Goal: Task Accomplishment & Management: Use online tool/utility

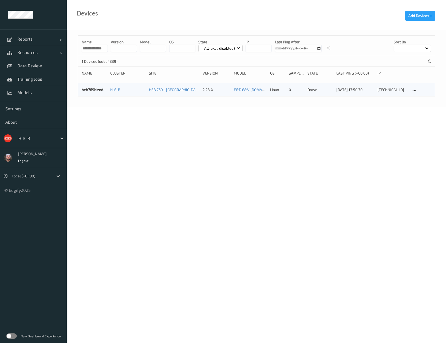
click at [100, 45] on input "**********" at bounding box center [95, 48] width 26 height 7
paste input
click at [90, 48] on input "**********" at bounding box center [95, 48] width 26 height 7
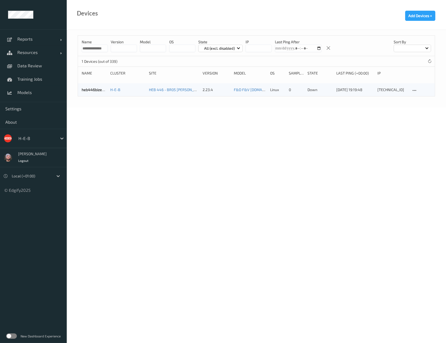
paste input
click at [93, 49] on input "**********" at bounding box center [95, 48] width 26 height 7
paste input
click at [93, 49] on input "**********" at bounding box center [95, 48] width 26 height 7
click at [100, 47] on input "**********" at bounding box center [95, 48] width 26 height 7
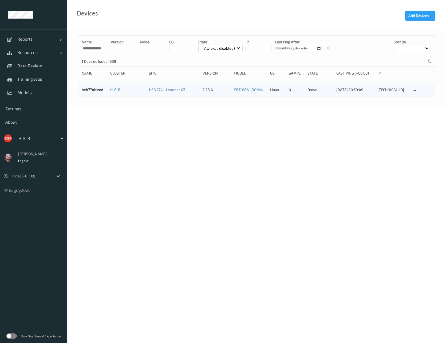
click at [100, 47] on input "**********" at bounding box center [95, 48] width 26 height 7
paste input
type input "**********"
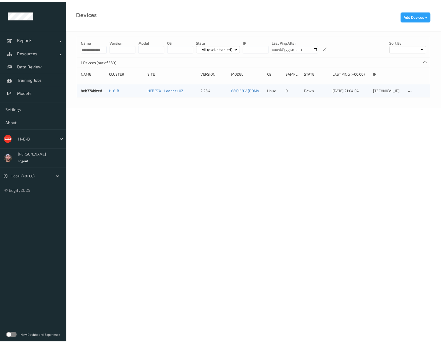
scroll to position [0, 0]
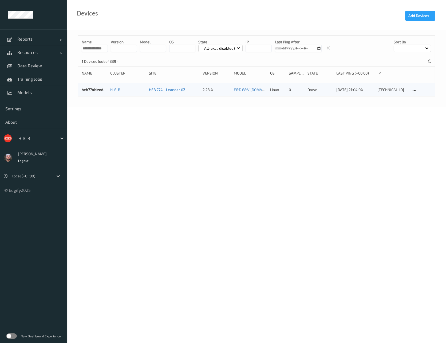
click at [159, 88] on link "HEB 774 - Leander 02" at bounding box center [167, 89] width 36 height 5
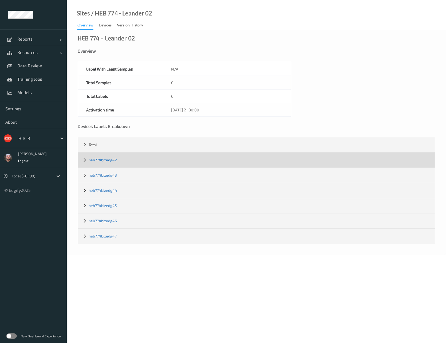
click at [95, 160] on link "heb774bizedg42" at bounding box center [103, 159] width 28 height 5
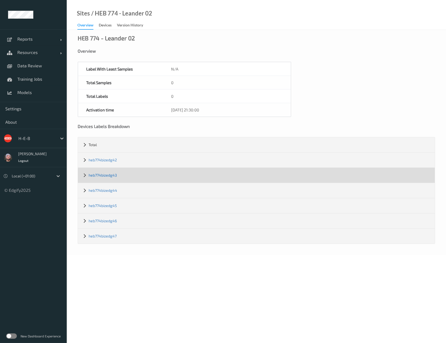
click at [101, 175] on link "heb774bizedg43" at bounding box center [103, 175] width 28 height 5
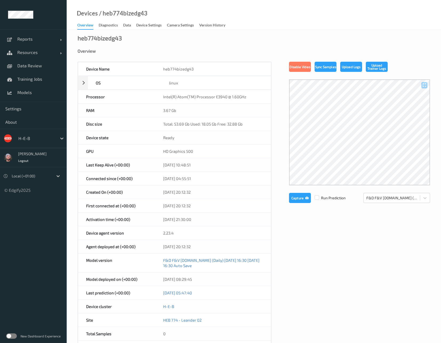
click at [148, 53] on div "Overview" at bounding box center [254, 54] width 353 height 13
click at [37, 71] on link "Data Review" at bounding box center [33, 65] width 67 height 13
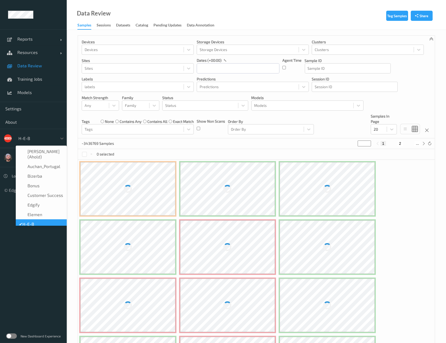
click at [32, 138] on div at bounding box center [36, 138] width 36 height 6
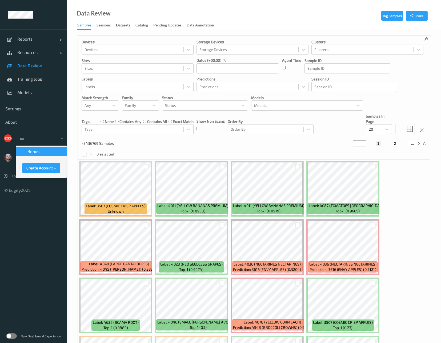
type input "bonu"
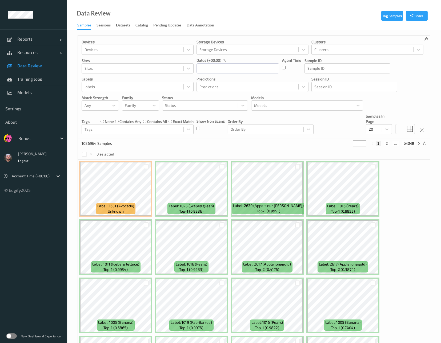
click at [26, 143] on div "Bonus" at bounding box center [33, 138] width 67 height 19
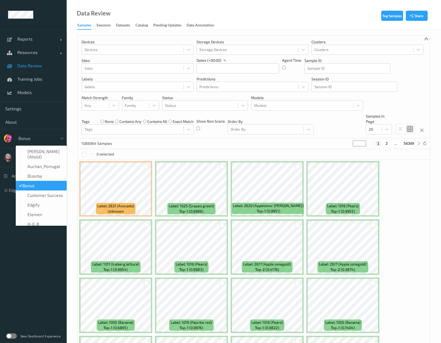
click at [32, 138] on div at bounding box center [36, 138] width 36 height 6
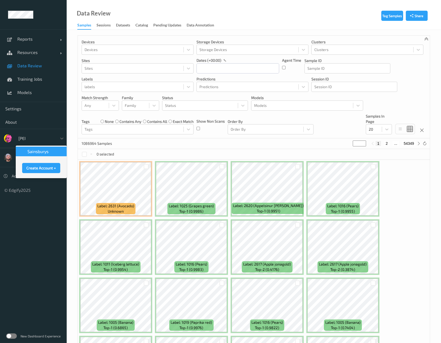
type input "sains"
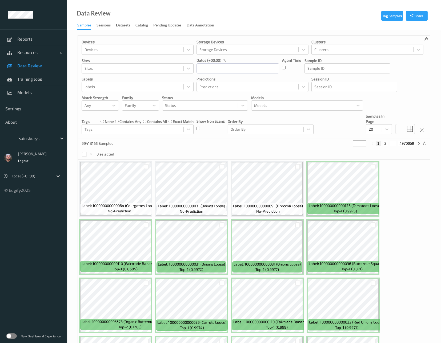
click at [205, 13] on div "Data Review Samples Sessions Datasets Catalog Pending Updates Data Annotation" at bounding box center [254, 15] width 375 height 30
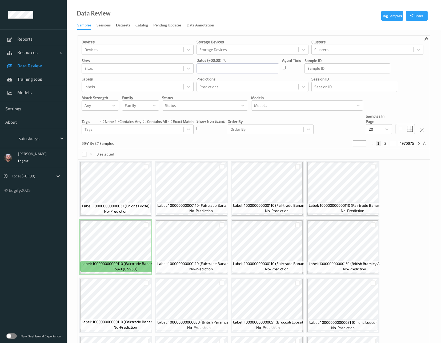
click at [191, 10] on div "Data Review Samples Sessions Datasets Catalog Pending Updates Data Annotation" at bounding box center [254, 15] width 375 height 30
click at [270, 143] on div "99413487 Samples * 1 2 ... 4970675" at bounding box center [254, 143] width 352 height 11
click at [45, 86] on link "Models" at bounding box center [33, 92] width 67 height 13
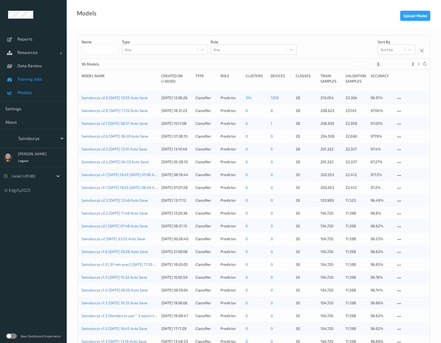
click at [40, 78] on span "Training Jobs" at bounding box center [39, 78] width 44 height 5
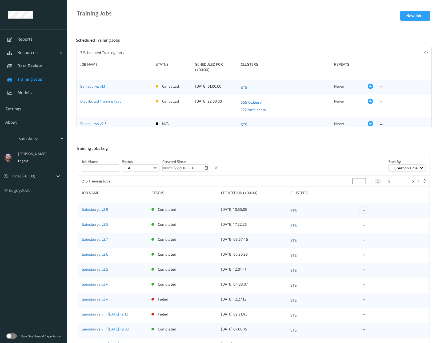
click at [361, 210] on icon at bounding box center [363, 210] width 5 height 5
click at [373, 227] on div "Copy Job" at bounding box center [376, 228] width 13 height 5
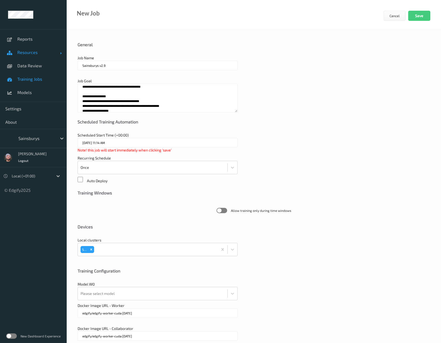
click at [30, 58] on link "Resources" at bounding box center [33, 52] width 67 height 13
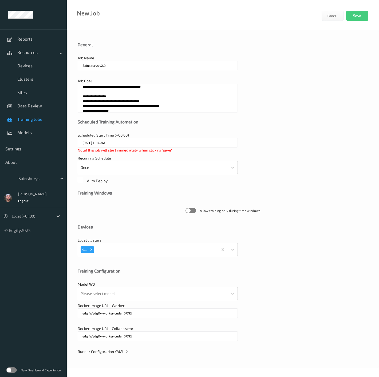
click at [143, 25] on div "New Job Cancel Save" at bounding box center [223, 15] width 312 height 30
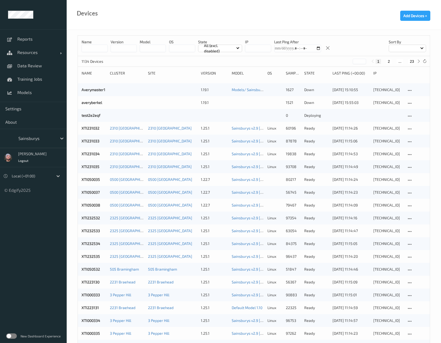
click at [174, 26] on div "Devices Add Devices +" at bounding box center [254, 15] width 375 height 30
click at [172, 19] on div "Devices Add Devices +" at bounding box center [254, 15] width 375 height 30
click at [175, 26] on div "Devices Add Devices +" at bounding box center [254, 15] width 375 height 30
click at [168, 18] on div "Devices Add Devices +" at bounding box center [254, 15] width 375 height 30
click at [231, 22] on div "Devices Add Devices +" at bounding box center [254, 15] width 375 height 30
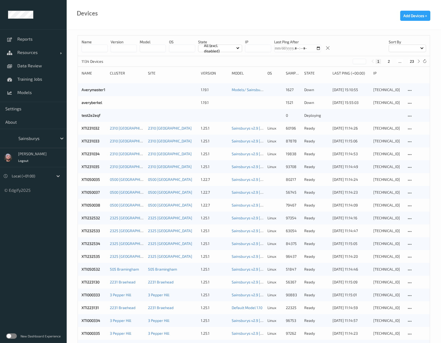
click at [97, 49] on input at bounding box center [95, 48] width 26 height 7
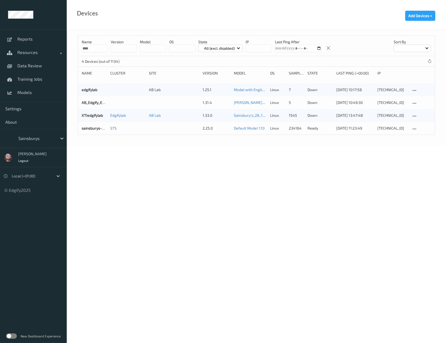
type input "****"
click at [67, 96] on div "Name **** version model OS State All (excl. disabled) IP Last Ping After Sort b…" at bounding box center [256, 88] width 379 height 116
click at [88, 129] on link "sainsburys-edgibox" at bounding box center [98, 128] width 33 height 5
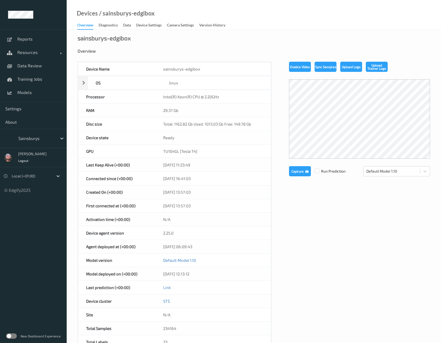
click at [130, 30] on div "sainsburys-edgibox Overview Device Name sainsburys-edgibox OS linux Platform de…" at bounding box center [254, 240] width 375 height 420
click at [129, 29] on div "Data" at bounding box center [127, 25] width 8 height 7
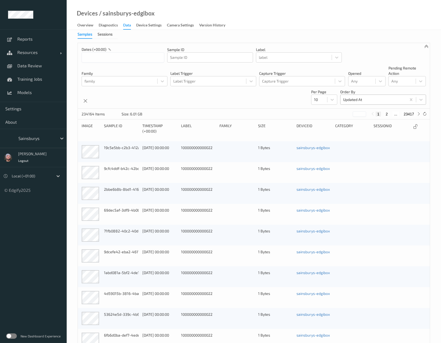
click at [365, 99] on div at bounding box center [373, 99] width 61 height 6
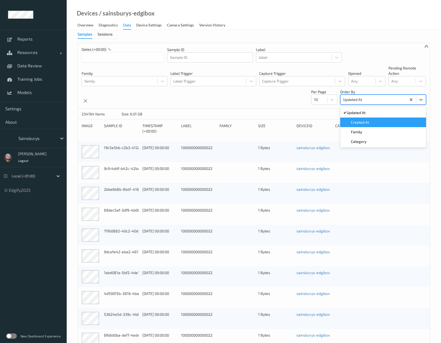
click at [365, 121] on span "Created At" at bounding box center [360, 122] width 18 height 5
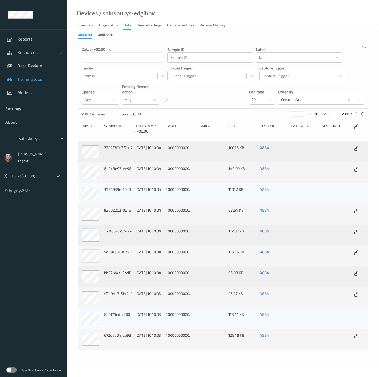
click at [28, 72] on link "Training Jobs" at bounding box center [33, 78] width 67 height 13
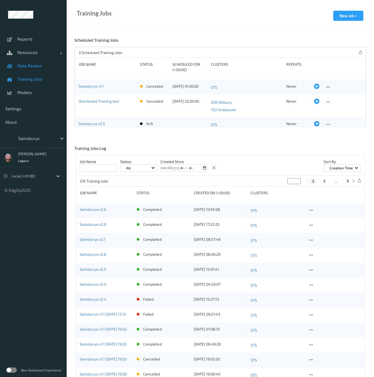
click at [40, 68] on span "Data Review" at bounding box center [39, 65] width 44 height 5
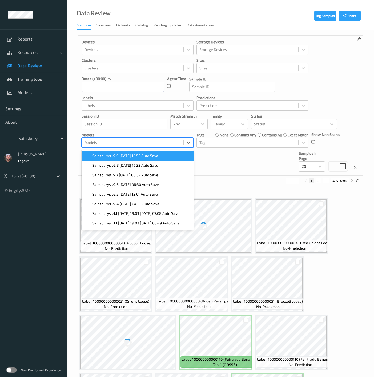
click at [114, 140] on div at bounding box center [133, 142] width 96 height 6
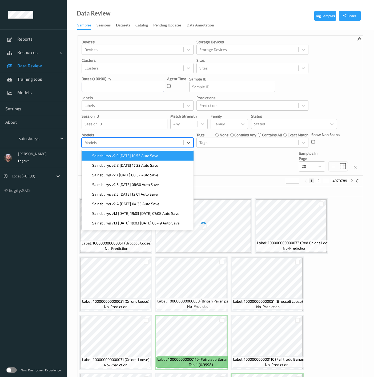
click at [120, 153] on span "Sainsburys v2.9 2025-08-04 10:55 Auto Save" at bounding box center [125, 155] width 66 height 5
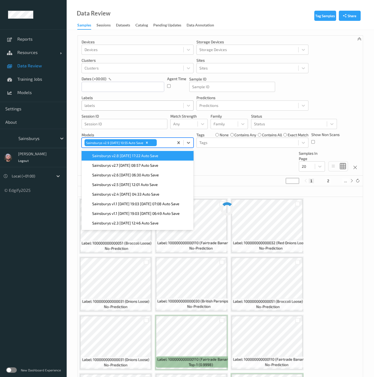
click at [145, 105] on div at bounding box center [133, 105] width 96 height 6
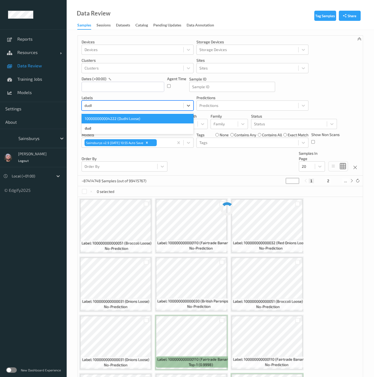
type input "dudhi"
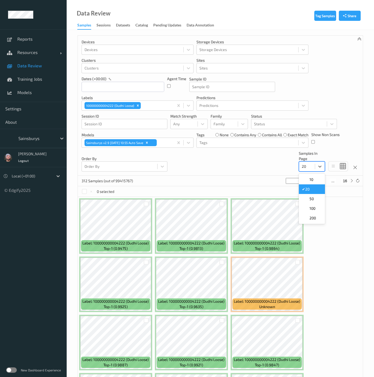
click at [313, 166] on div "20" at bounding box center [307, 166] width 16 height 9
click at [319, 217] on div "200" at bounding box center [312, 217] width 20 height 5
click at [252, 171] on div "Devices Devices Storage Devices Storage Devices Clusters Clusters Sites Sites d…" at bounding box center [220, 105] width 285 height 140
click at [346, 180] on button "2" at bounding box center [346, 180] width 5 height 5
type input "*"
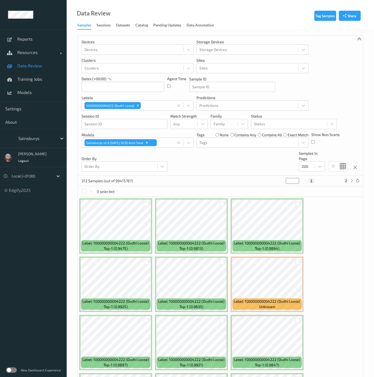
type input "*"
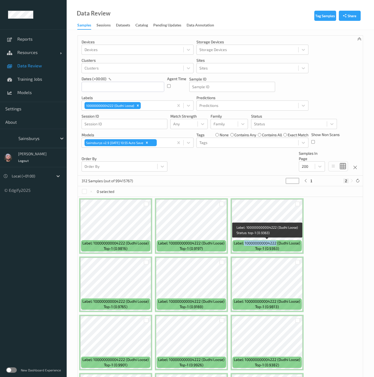
copy span "100000000004222"
copy span "00000000004222"
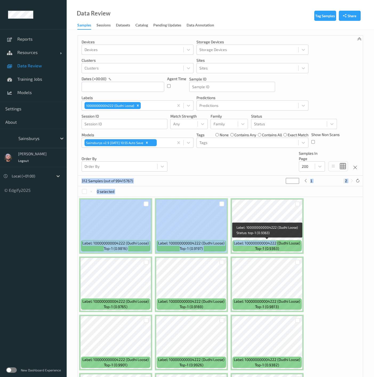
drag, startPoint x: 276, startPoint y: 242, endPoint x: 495, endPoint y: 167, distance: 231.5
click at [374, 167] on html "Reports Resources Devices Clusters Sites Data Review Training Jobs Models Setti…" at bounding box center [187, 188] width 374 height 377
click at [249, 177] on div "312 Samples (out of 99415767) * 1 2" at bounding box center [220, 180] width 285 height 11
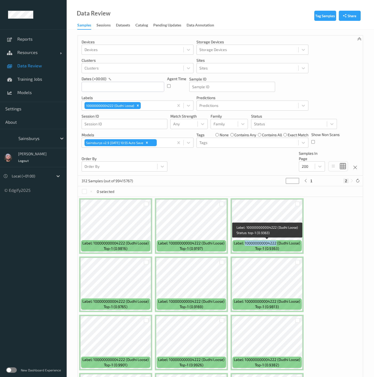
copy span "100000000004222"
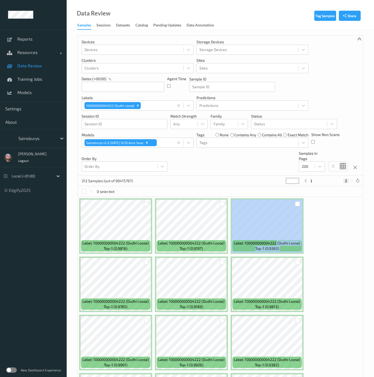
drag, startPoint x: 276, startPoint y: 243, endPoint x: 409, endPoint y: 239, distance: 133.5
click at [374, 239] on html "Reports Resources Devices Clusters Sites Data Review Training Jobs Models Setti…" at bounding box center [187, 188] width 374 height 377
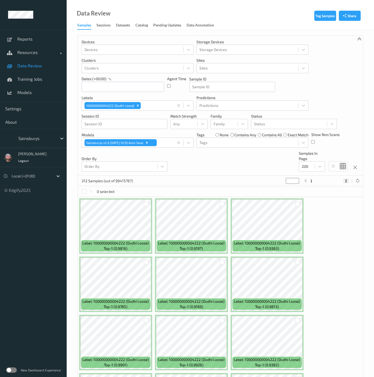
click at [282, 169] on div "Devices Devices Storage Devices Storage Devices Clusters Clusters Sites Sites d…" at bounding box center [220, 105] width 285 height 140
click at [224, 160] on div "Devices Devices Storage Devices Storage Devices Clusters Clusters Sites Sites d…" at bounding box center [220, 105] width 285 height 140
click at [136, 104] on icon "Remove 100000000004222 (Dudhi Loose)" at bounding box center [138, 106] width 4 height 4
type input "*"
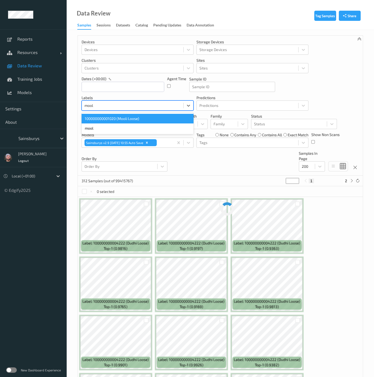
type input "mooli"
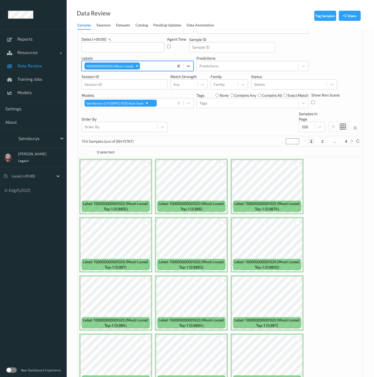
scroll to position [43, 0]
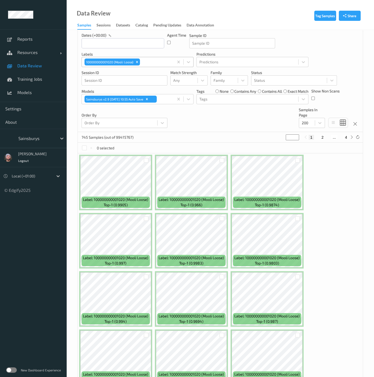
click at [322, 137] on button "2" at bounding box center [322, 137] width 5 height 5
type input "*"
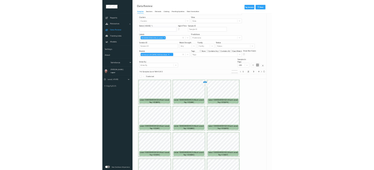
scroll to position [22, 0]
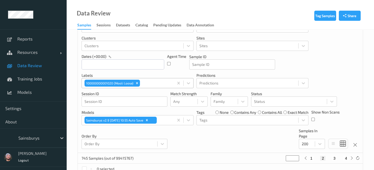
click at [335, 71] on div "Devices Devices Storage Devices Storage Devices Clusters Clusters Sites Sites d…" at bounding box center [220, 83] width 285 height 140
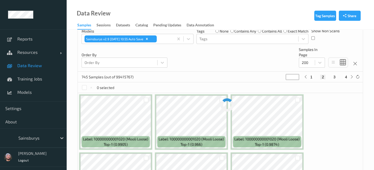
scroll to position [104, 0]
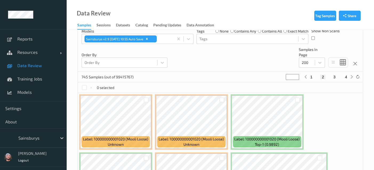
click at [335, 77] on button "3" at bounding box center [334, 77] width 5 height 5
type input "*"
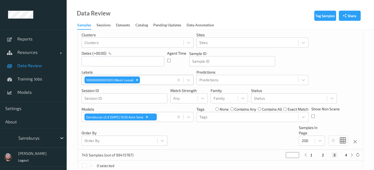
scroll to position [55, 0]
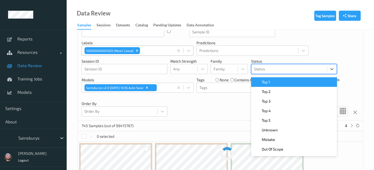
click at [284, 70] on div at bounding box center [289, 69] width 70 height 6
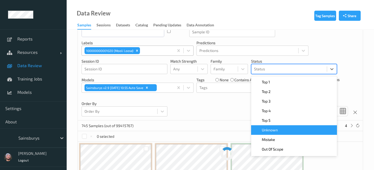
click at [278, 129] on span "Unknown" at bounding box center [270, 130] width 16 height 5
type input "*"
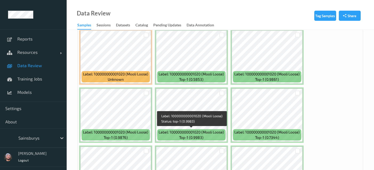
scroll to position [285, 0]
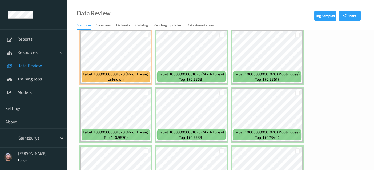
click at [51, 62] on link "Data Review" at bounding box center [33, 65] width 67 height 13
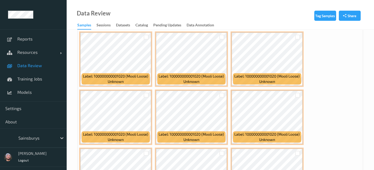
scroll to position [168, 0]
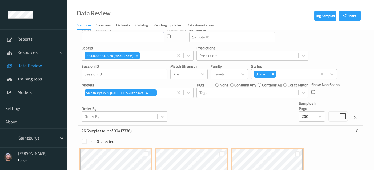
scroll to position [0, 0]
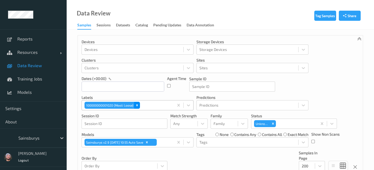
click at [137, 104] on icon "Remove 100000000001020 (Mooli Loose)" at bounding box center [137, 106] width 4 height 4
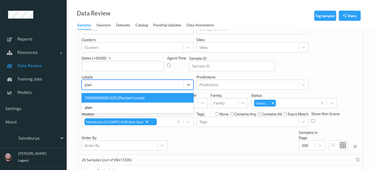
scroll to position [24, 0]
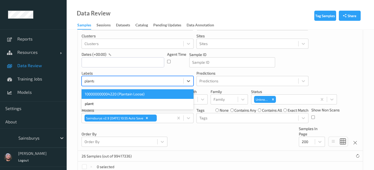
type input "plantain"
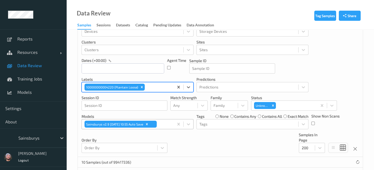
scroll to position [17, 0]
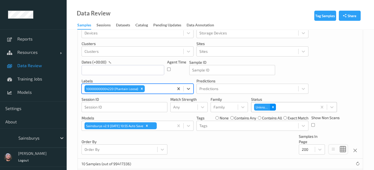
click at [271, 107] on icon "Remove Unknown" at bounding box center [273, 107] width 4 height 4
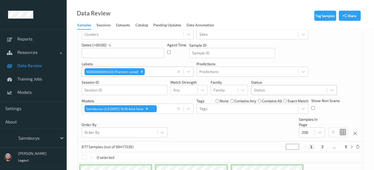
scroll to position [0, 0]
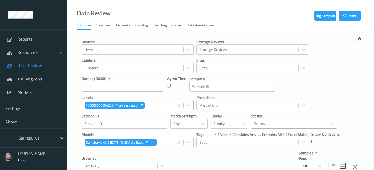
click at [275, 125] on div at bounding box center [289, 124] width 70 height 6
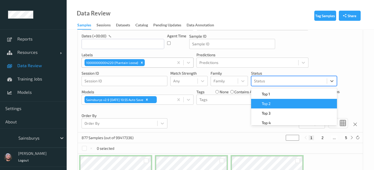
scroll to position [43, 0]
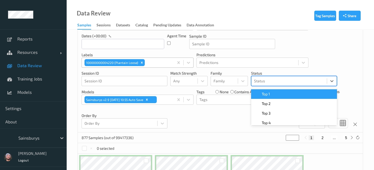
click at [270, 96] on span "Top 1" at bounding box center [266, 94] width 8 height 5
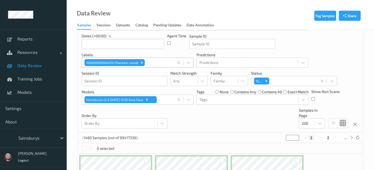
click at [349, 101] on div "Devices Devices Storage Devices Storage Devices Clusters Clusters Sites Sites d…" at bounding box center [220, 63] width 285 height 140
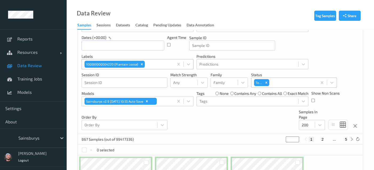
click at [279, 83] on div at bounding box center [293, 83] width 44 height 6
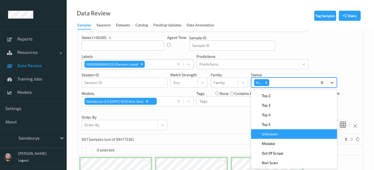
click at [284, 136] on div "Unknown" at bounding box center [295, 134] width 80 height 5
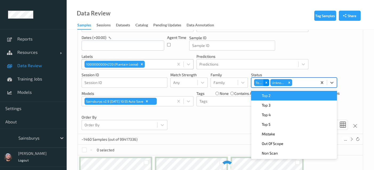
click at [265, 81] on icon "Remove Top 1" at bounding box center [267, 83] width 4 height 4
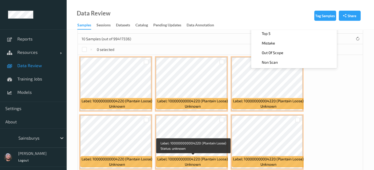
scroll to position [141, 0]
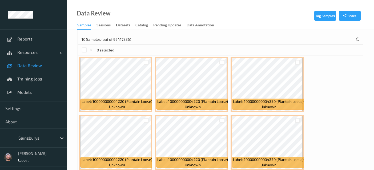
click at [361, 115] on div "Label: 100000000004220 (Plantain Loose) unknown Label: 100000000004220 (Plantai…" at bounding box center [220, 172] width 285 height 233
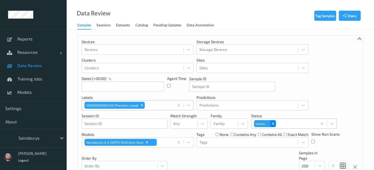
click at [273, 124] on icon "Remove Unknown" at bounding box center [273, 124] width 2 height 2
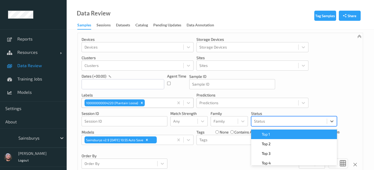
click at [275, 123] on div at bounding box center [289, 121] width 70 height 6
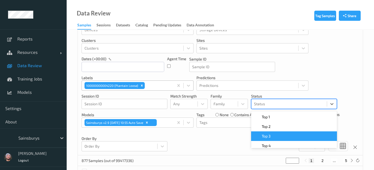
scroll to position [43, 0]
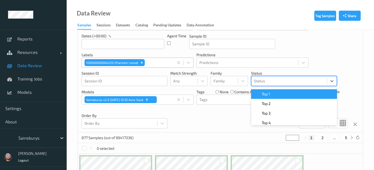
click at [268, 94] on span "Top 1" at bounding box center [266, 94] width 8 height 5
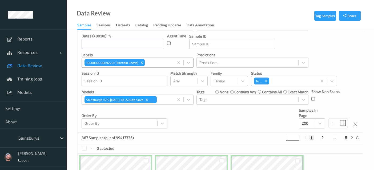
click at [271, 115] on div "Devices Devices Storage Devices Storage Devices Clusters Clusters Sites Sites d…" at bounding box center [220, 63] width 285 height 140
click at [270, 115] on div "Devices Devices Storage Devices Storage Devices Clusters Clusters Sites Sites d…" at bounding box center [220, 63] width 285 height 140
click at [272, 118] on div "Devices Devices Storage Devices Storage Devices Clusters Clusters Sites Sites d…" at bounding box center [220, 63] width 285 height 140
click at [270, 113] on div "Devices Devices Storage Devices Storage Devices Clusters Clusters Sites Sites d…" at bounding box center [220, 63] width 285 height 140
click at [273, 120] on div "Devices Devices Storage Devices Storage Devices Clusters Clusters Sites Sites d…" at bounding box center [220, 63] width 285 height 140
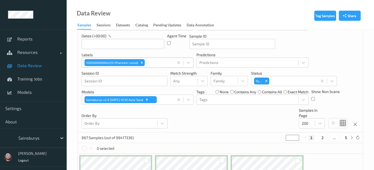
click at [207, 119] on div "Devices Devices Storage Devices Storage Devices Clusters Clusters Sites Sites d…" at bounding box center [220, 63] width 285 height 140
click at [207, 117] on div "Devices Devices Storage Devices Storage Devices Clusters Clusters Sites Sites d…" at bounding box center [220, 63] width 285 height 140
click at [207, 119] on div "Devices Devices Storage Devices Storage Devices Clusters Clusters Sites Sites d…" at bounding box center [220, 63] width 285 height 140
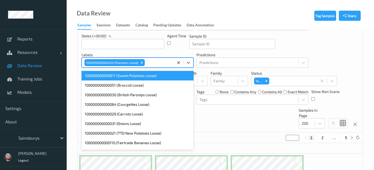
click at [145, 62] on div "100000000004220 (Plantain Loose)" at bounding box center [128, 62] width 92 height 9
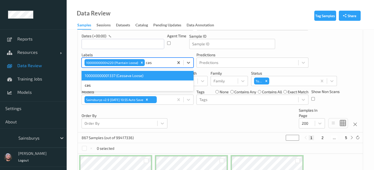
type input "cass"
click at [144, 71] on div "100000000001337 (Cassava Loose)" at bounding box center [138, 76] width 112 height 10
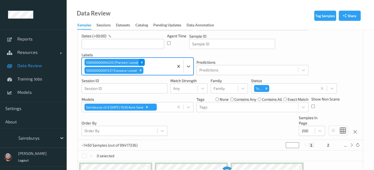
click at [141, 61] on icon "Remove 100000000004220 (Plantain Loose)" at bounding box center [142, 63] width 4 height 4
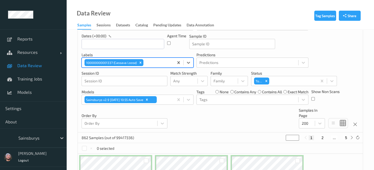
click at [207, 122] on div "Devices Devices Storage Devices Storage Devices Clusters Clusters Sites Sites d…" at bounding box center [220, 63] width 285 height 140
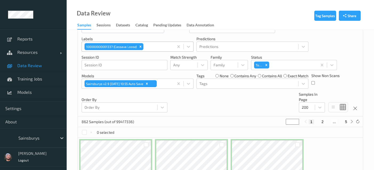
scroll to position [57, 0]
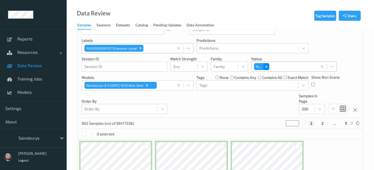
click at [266, 67] on icon "Remove Top 1" at bounding box center [267, 67] width 4 height 4
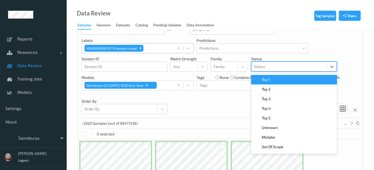
click at [276, 68] on div at bounding box center [289, 67] width 70 height 6
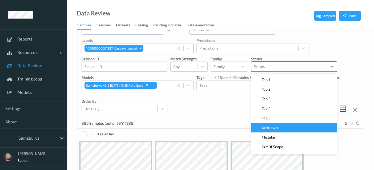
click at [281, 129] on div "Unknown" at bounding box center [295, 127] width 80 height 5
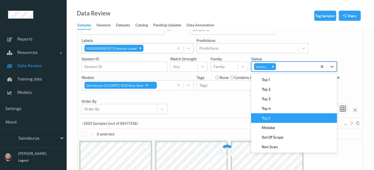
click at [232, 105] on div "Devices Devices Storage Devices Storage Devices Clusters Clusters Sites Sites d…" at bounding box center [220, 48] width 285 height 140
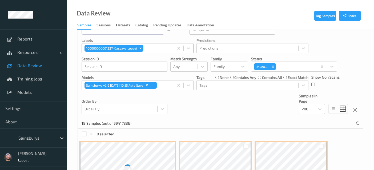
click at [242, 105] on div "Devices Devices Storage Devices Storage Devices Clusters Clusters Sites Sites d…" at bounding box center [220, 48] width 285 height 140
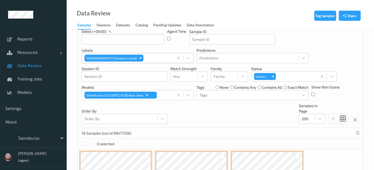
scroll to position [47, 0]
click at [272, 76] on icon "Remove Unknown" at bounding box center [273, 77] width 4 height 4
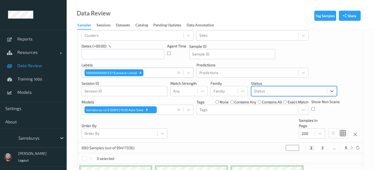
scroll to position [32, 0]
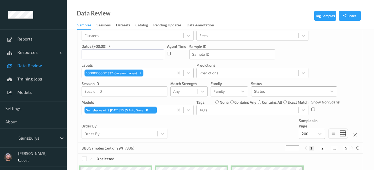
click at [236, 116] on div "Devices Devices Storage Devices Storage Devices Clusters Clusters Sites Sites d…" at bounding box center [220, 73] width 285 height 140
click at [140, 73] on icon "Remove 100000000001337 (Cassava Loose)" at bounding box center [141, 73] width 4 height 4
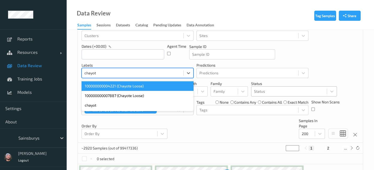
type input "chayote"
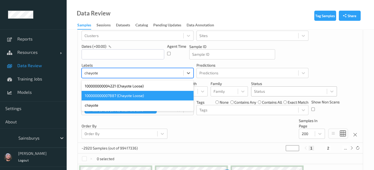
click at [159, 93] on div "100000000007887 (Chayote Loose)" at bounding box center [138, 96] width 112 height 10
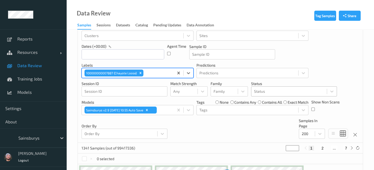
scroll to position [111, 0]
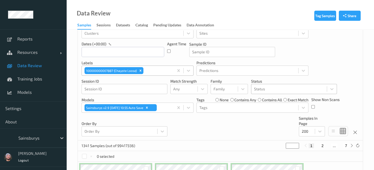
click at [267, 91] on div "Status" at bounding box center [290, 89] width 76 height 9
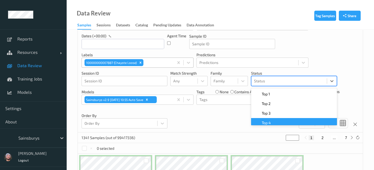
scroll to position [34, 0]
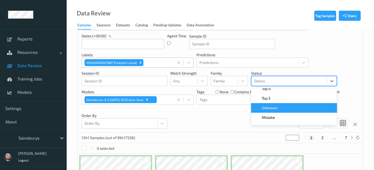
click at [282, 110] on div "Unknown" at bounding box center [295, 107] width 80 height 5
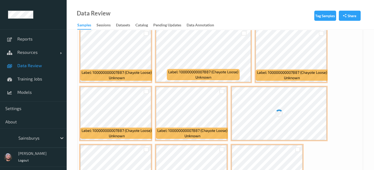
scroll to position [280, 0]
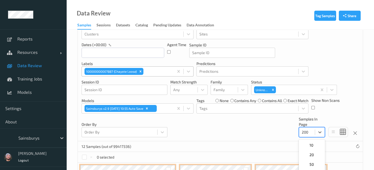
click at [303, 137] on div "option 200 selected, 5 of 5. 5 results available. Use Up and Down to choose opt…" at bounding box center [312, 132] width 26 height 10
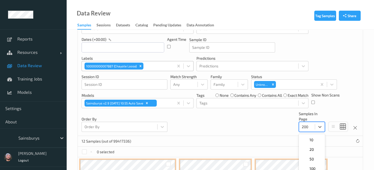
scroll to position [55, 0]
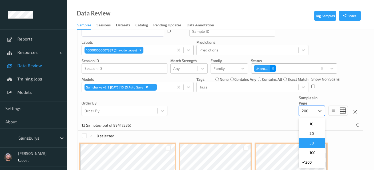
click at [274, 69] on icon "Remove Unknown" at bounding box center [273, 69] width 4 height 4
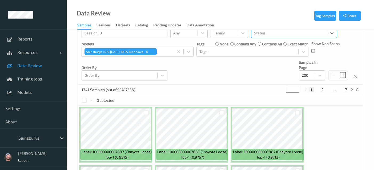
scroll to position [96, 0]
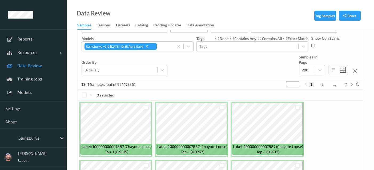
click at [223, 89] on div "1341 Samples (out of 99417336) * 1 2 ... 7" at bounding box center [220, 84] width 285 height 11
click at [325, 85] on button "2" at bounding box center [322, 84] width 5 height 5
type input "*"
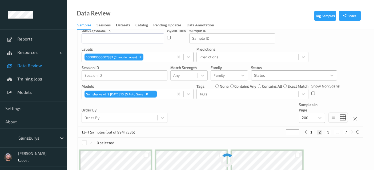
scroll to position [0, 0]
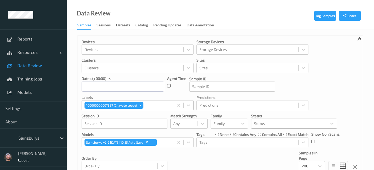
click at [142, 106] on icon "Remove 100000000007887 (Chayote Loose)" at bounding box center [141, 106] width 4 height 4
type input "*"
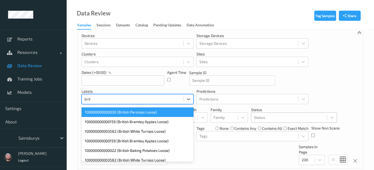
scroll to position [24, 0]
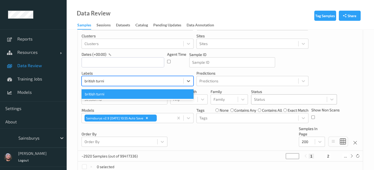
type input "british"
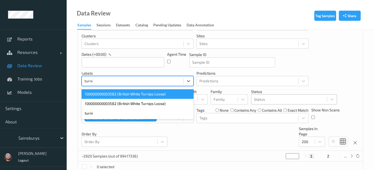
type input "turnip"
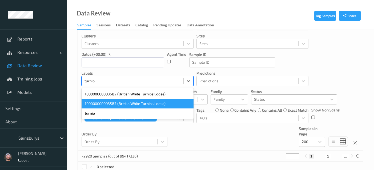
click at [145, 105] on div "100000000003582 (British White Turnips Loose)" at bounding box center [138, 104] width 112 height 10
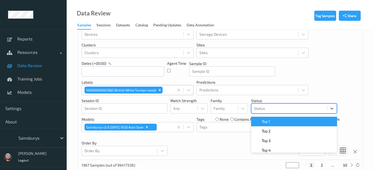
click at [275, 109] on div at bounding box center [289, 108] width 70 height 6
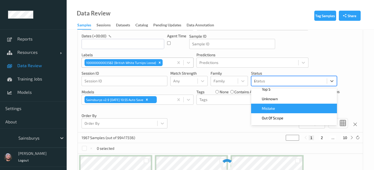
scroll to position [0, 0]
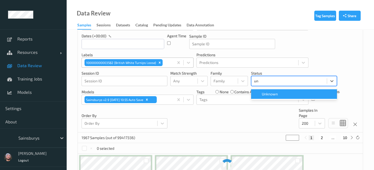
type input "unk"
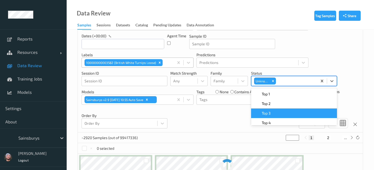
click at [169, 116] on div "Devices Devices Storage Devices Storage Devices Clusters Clusters Sites Sites d…" at bounding box center [220, 63] width 285 height 140
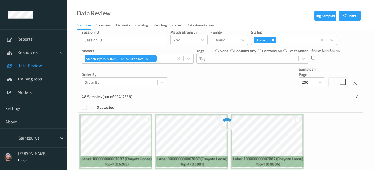
scroll to position [136, 0]
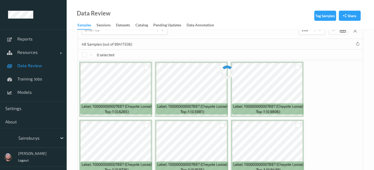
click at [28, 66] on span "Data Review" at bounding box center [39, 65] width 44 height 5
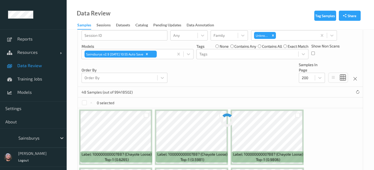
scroll to position [91, 0]
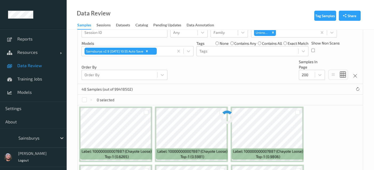
click at [229, 97] on div "0 selected" at bounding box center [220, 100] width 285 height 11
click at [43, 65] on span "Data Review" at bounding box center [39, 65] width 44 height 5
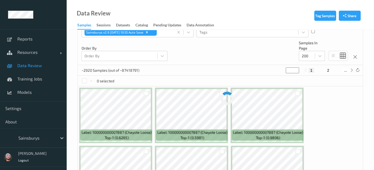
scroll to position [123, 0]
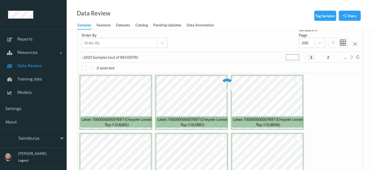
click at [42, 68] on link "Data Review" at bounding box center [33, 65] width 67 height 13
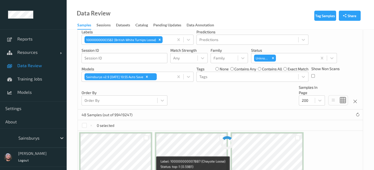
scroll to position [65, 0]
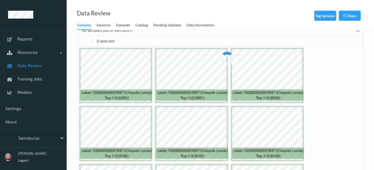
scroll to position [123, 0]
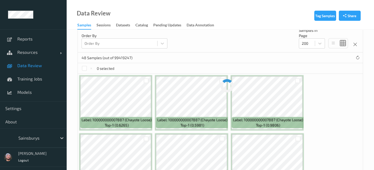
click at [348, 65] on div "0 selected" at bounding box center [220, 68] width 285 height 11
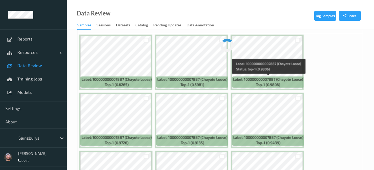
scroll to position [164, 0]
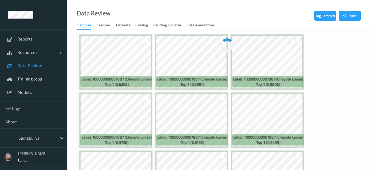
click at [41, 62] on link "Data Review" at bounding box center [33, 65] width 67 height 13
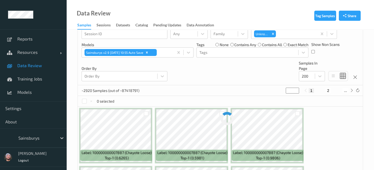
scroll to position [125, 0]
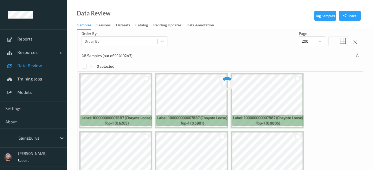
click at [40, 66] on span "Data Review" at bounding box center [39, 65] width 44 height 5
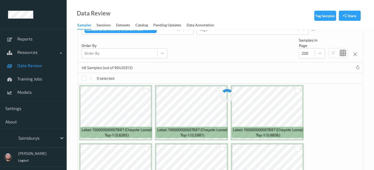
scroll to position [118, 0]
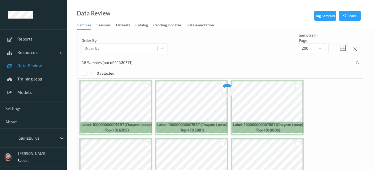
click at [229, 72] on div "0 selected" at bounding box center [220, 73] width 285 height 11
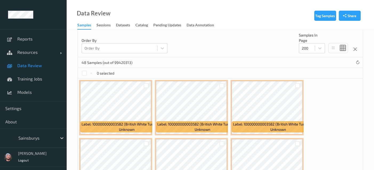
click at [54, 67] on span "Data Review" at bounding box center [39, 65] width 44 height 5
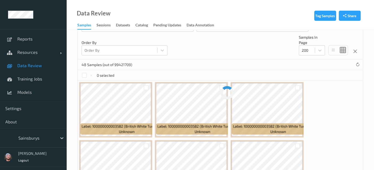
scroll to position [117, 0]
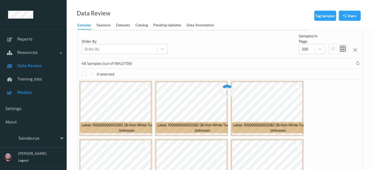
click at [23, 90] on span "Models" at bounding box center [39, 92] width 44 height 5
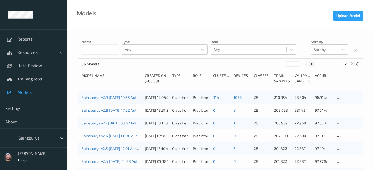
click at [250, 14] on div "Models Upload Model" at bounding box center [221, 15] width 308 height 30
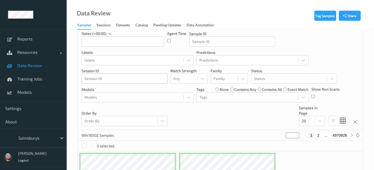
scroll to position [45, 0]
click at [109, 62] on div at bounding box center [133, 60] width 96 height 6
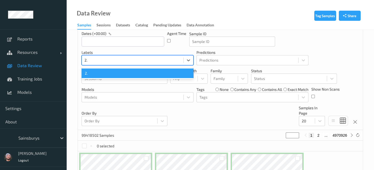
type input "2"
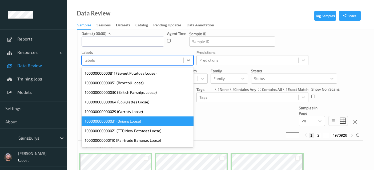
click at [219, 134] on div "99418502 Samples * 1 2 ... 4970926" at bounding box center [220, 135] width 285 height 11
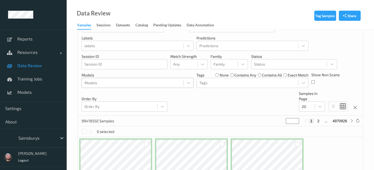
click at [145, 88] on div "Models" at bounding box center [138, 83] width 112 height 10
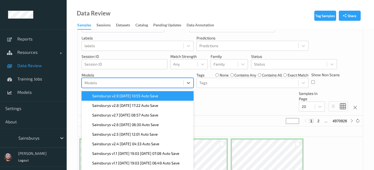
scroll to position [61, 0]
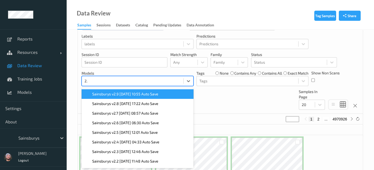
type input "2.9"
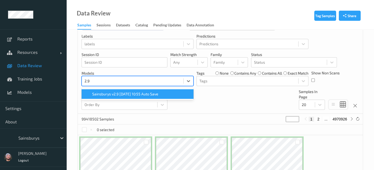
click at [145, 92] on span "Sainsburys v2.9 2025-08-04 10:55 Auto Save" at bounding box center [125, 94] width 66 height 5
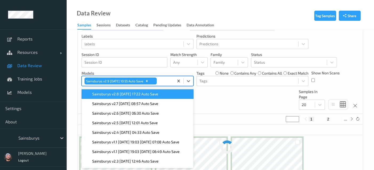
scroll to position [33, 0]
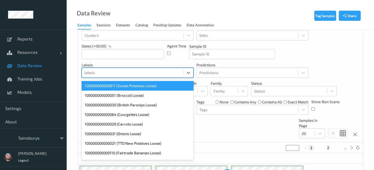
click at [116, 72] on div at bounding box center [133, 73] width 96 height 6
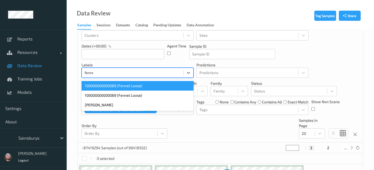
type input "fennel"
click at [122, 92] on div "100000000000069 (Fennel Loose)" at bounding box center [138, 96] width 112 height 10
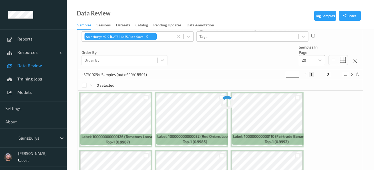
scroll to position [106, 0]
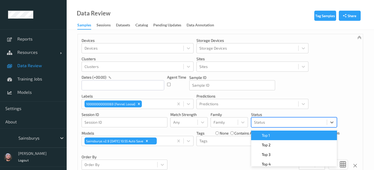
click at [260, 123] on div at bounding box center [289, 122] width 70 height 6
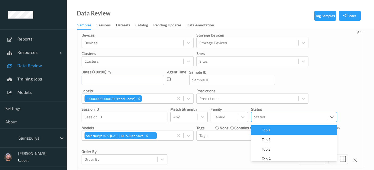
scroll to position [43, 0]
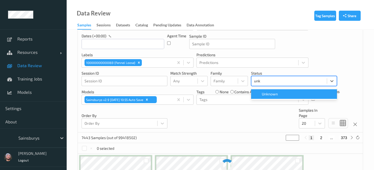
type input "unkn"
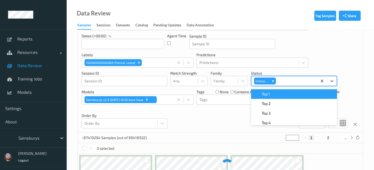
click at [186, 118] on div "Devices Devices Storage Devices Storage Devices Clusters Clusters Sites Sites d…" at bounding box center [220, 63] width 285 height 140
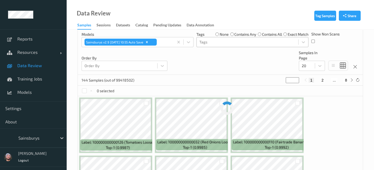
scroll to position [101, 0]
click at [53, 65] on span "Data Review" at bounding box center [39, 65] width 44 height 5
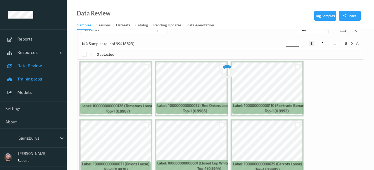
scroll to position [36, 0]
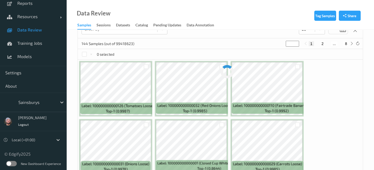
click at [33, 34] on link "Data Review" at bounding box center [33, 29] width 67 height 13
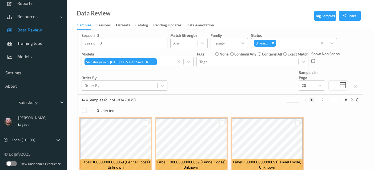
scroll to position [81, 0]
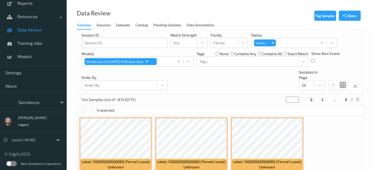
click at [28, 29] on span "Data Review" at bounding box center [39, 29] width 44 height 5
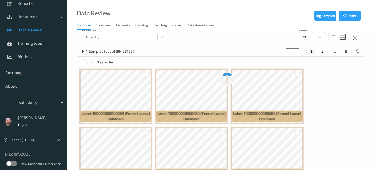
scroll to position [130, 0]
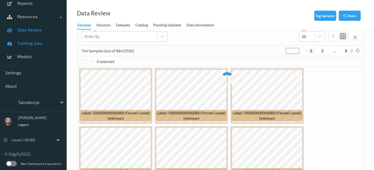
click at [52, 42] on span "Training Jobs" at bounding box center [39, 43] width 44 height 5
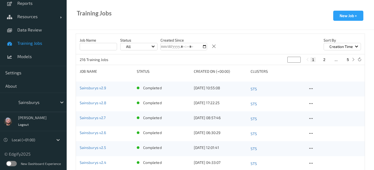
scroll to position [121, 0]
click at [42, 31] on span "Data Review" at bounding box center [39, 29] width 44 height 5
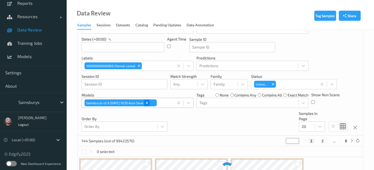
scroll to position [30, 0]
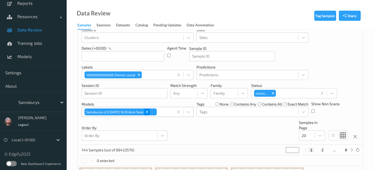
click at [149, 113] on icon "Remove Sainsburys v2.9 2025-08-04 10:55 Auto Save" at bounding box center [147, 112] width 4 height 4
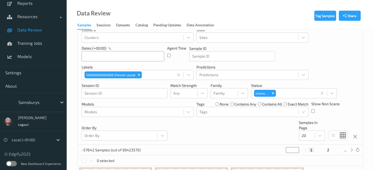
click at [120, 54] on input "text" at bounding box center [123, 56] width 83 height 10
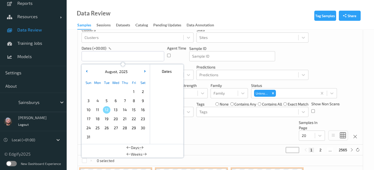
click at [112, 102] on span "6" at bounding box center [115, 100] width 7 height 7
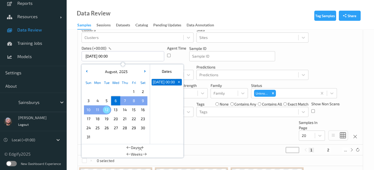
click at [107, 109] on span "12" at bounding box center [106, 109] width 7 height 7
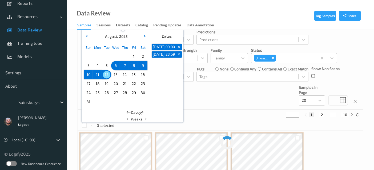
scroll to position [81, 0]
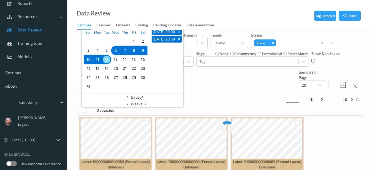
click at [239, 94] on div "181 Samples (out of 99423570) * 1 2 ... 10" at bounding box center [220, 99] width 285 height 11
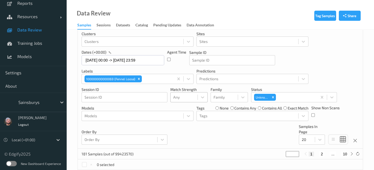
scroll to position [0, 0]
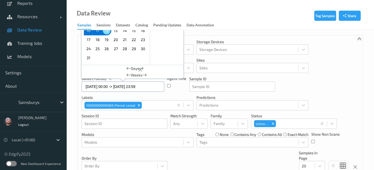
click at [148, 88] on input "06/08/2025 00:00 -> 12/08/2025 23:59" at bounding box center [123, 87] width 83 height 10
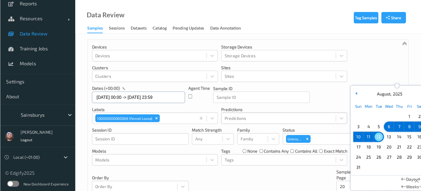
scroll to position [14, 0]
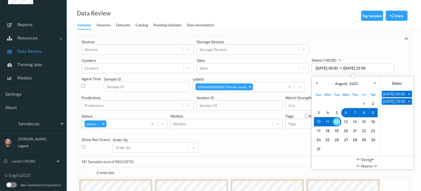
click at [338, 122] on span "12" at bounding box center [336, 121] width 7 height 7
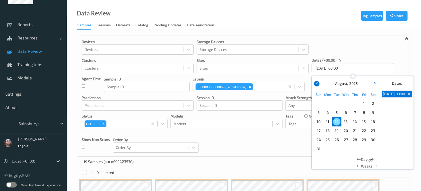
click at [316, 82] on icon "button" at bounding box center [317, 83] width 2 height 2
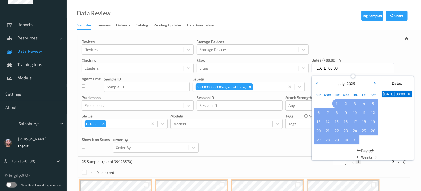
click at [332, 101] on div "1 2 3 4 5" at bounding box center [346, 103] width 64 height 9
click at [334, 104] on span "1" at bounding box center [336, 103] width 7 height 7
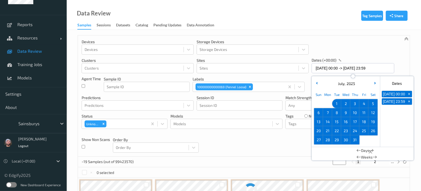
click at [274, 145] on div "Devices Devices Storage Devices Storage Devices Clusters Clusters Sites Sites d…" at bounding box center [244, 95] width 332 height 121
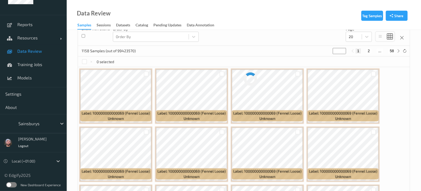
scroll to position [123, 0]
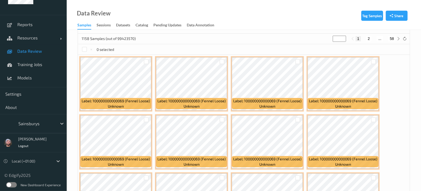
click at [374, 134] on div "Tag Samples Share Devices Devices Storage Devices Storage Devices Clusters Clus…" at bounding box center [244, 137] width 354 height 461
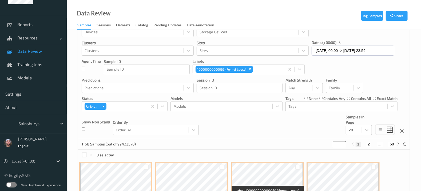
scroll to position [0, 0]
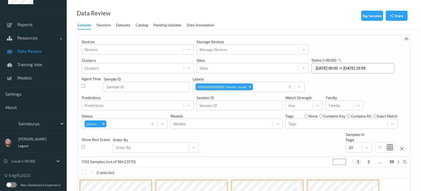
click at [358, 69] on input "01/07/2025 00:00 -> 12/08/2025 23:59" at bounding box center [353, 68] width 83 height 10
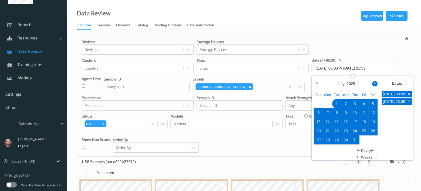
click at [374, 82] on button "button" at bounding box center [374, 83] width 5 height 5
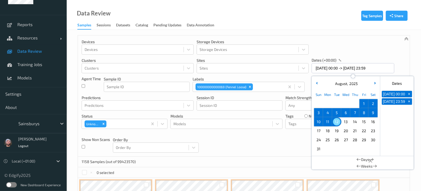
click at [336, 121] on span "12" at bounding box center [336, 121] width 7 height 7
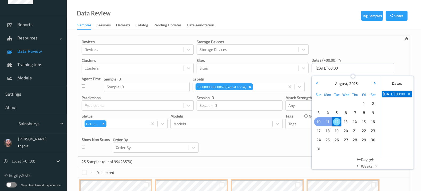
click at [320, 123] on span "10" at bounding box center [318, 121] width 7 height 7
type input "10/08/2025 00:00 -> 12/08/2025 23:59"
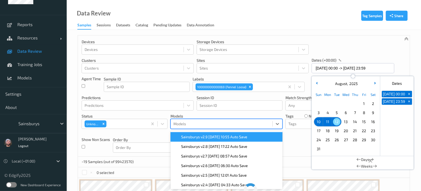
click at [219, 123] on div at bounding box center [221, 124] width 96 height 6
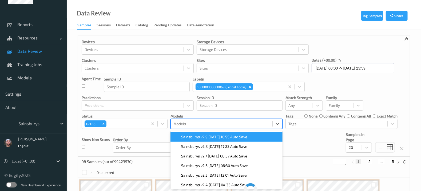
scroll to position [22, 0]
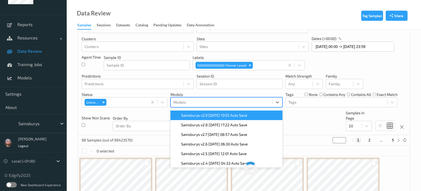
click at [218, 117] on span "Sainsburys v2.9 [DATE] 10:55 Auto Save" at bounding box center [214, 115] width 66 height 5
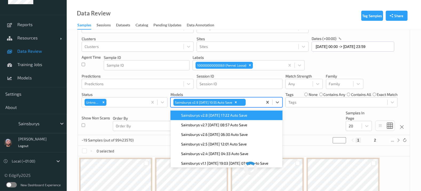
click at [302, 127] on div "Devices Devices Storage Devices Storage Devices Clusters Clusters Sites Sites d…" at bounding box center [244, 74] width 332 height 121
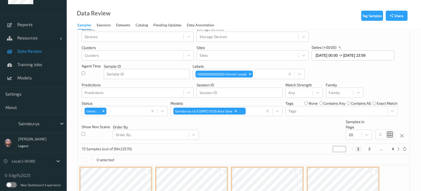
scroll to position [11, 0]
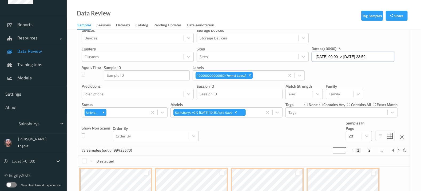
click at [344, 60] on input "10/08/2025 00:00 -> 12/08/2025 23:59" at bounding box center [353, 57] width 83 height 10
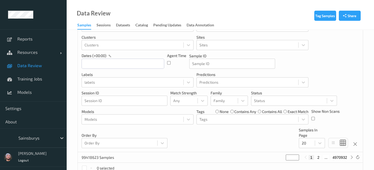
scroll to position [20, 0]
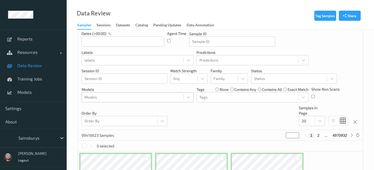
click at [136, 95] on div at bounding box center [133, 97] width 96 height 6
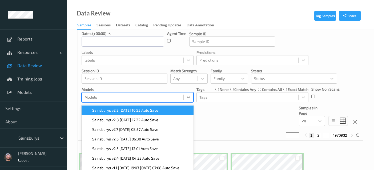
scroll to position [61, 0]
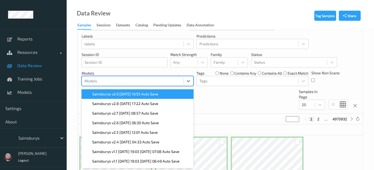
click at [130, 94] on span "Sainsburys v2.9 [DATE] 10:55 Auto Save" at bounding box center [125, 94] width 66 height 5
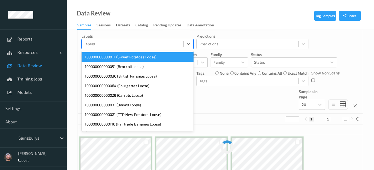
click at [132, 42] on div at bounding box center [133, 44] width 96 height 6
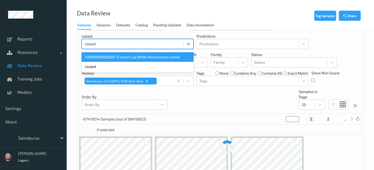
type input "closed"
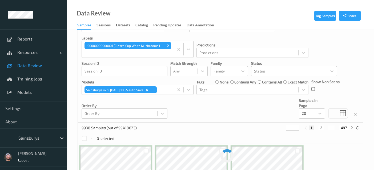
scroll to position [60, 0]
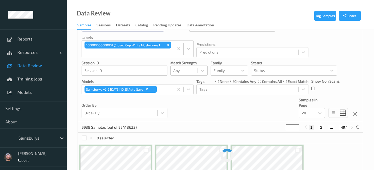
click at [56, 67] on span "Data Review" at bounding box center [39, 65] width 44 height 5
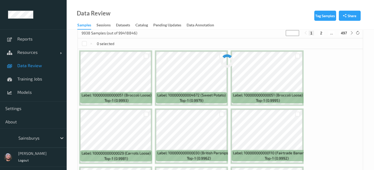
scroll to position [164, 0]
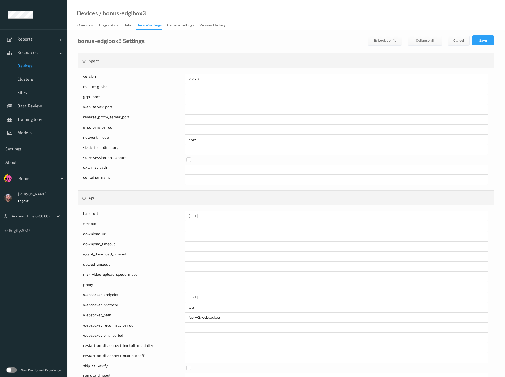
scroll to position [30, 0]
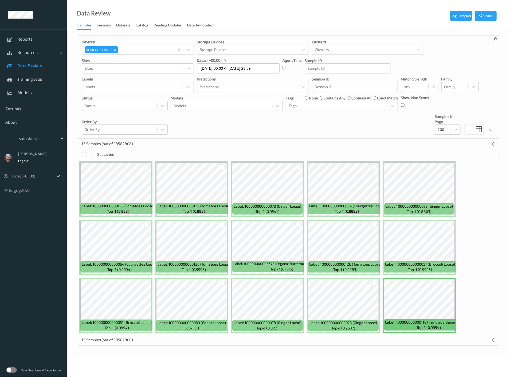
click at [51, 68] on span "Data Review" at bounding box center [39, 65] width 44 height 5
click at [114, 49] on icon "Remove Xti003836 (3969)" at bounding box center [115, 50] width 4 height 4
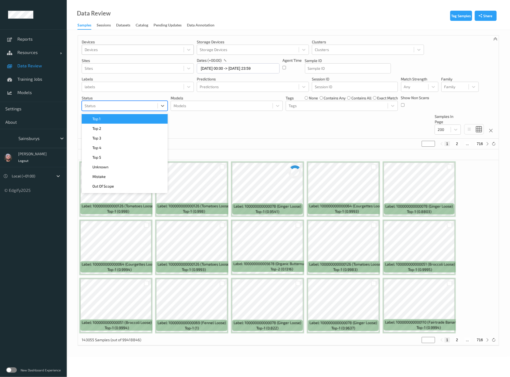
click at [142, 105] on div at bounding box center [120, 105] width 70 height 6
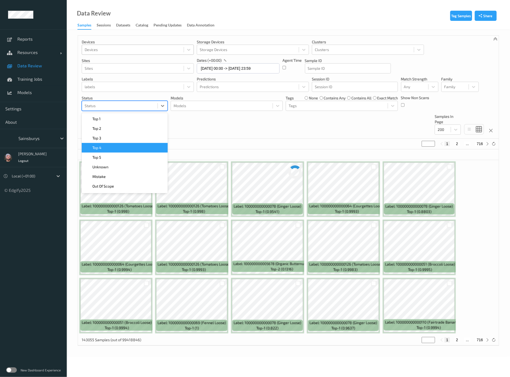
click at [195, 110] on div "Devices Devices Storage Devices Storage Devices Clusters Clusters Sites Sites d…" at bounding box center [288, 86] width 421 height 103
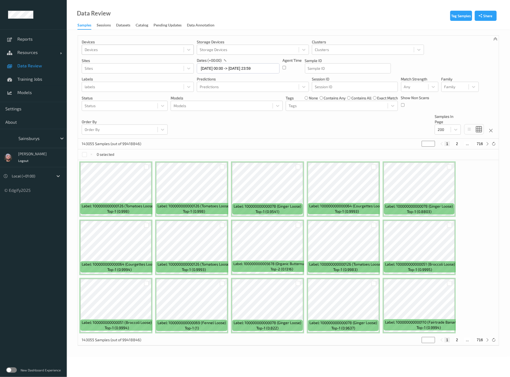
click at [200, 125] on div "Devices Devices Storage Devices Storage Devices Clusters Clusters Sites Sites d…" at bounding box center [288, 86] width 421 height 103
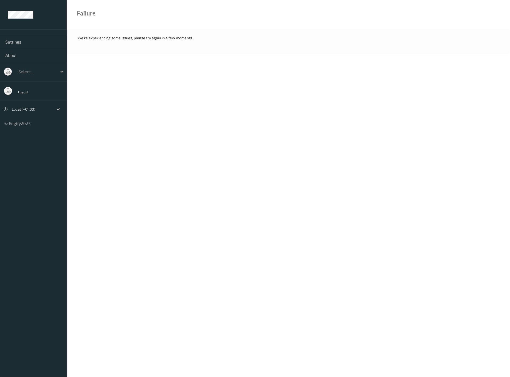
click at [181, 75] on body "Settings About Select... Logout Local (+01:00) © Edgify 2025 New Dashboard Expe…" at bounding box center [255, 188] width 510 height 377
click at [161, 247] on body "Settings About Select... Logout Local (+01:00) © Edgify 2025 New Dashboard Expe…" at bounding box center [255, 188] width 510 height 377
click at [42, 68] on div at bounding box center [36, 71] width 36 height 6
click at [129, 148] on body "Settings About Select... Logout Local (+01:00) © Edgify 2025 New Dashboard Expe…" at bounding box center [255, 188] width 510 height 377
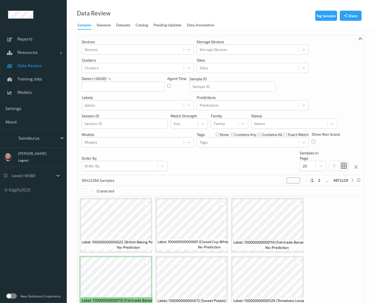
click at [27, 138] on div at bounding box center [36, 138] width 36 height 6
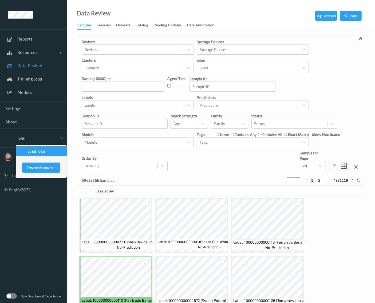
type input "wait"
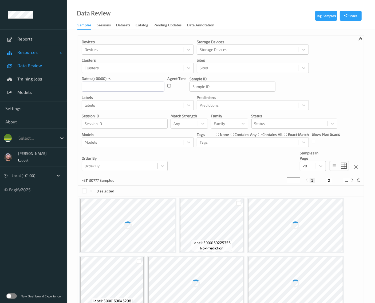
click at [33, 54] on span "Resources" at bounding box center [38, 52] width 43 height 5
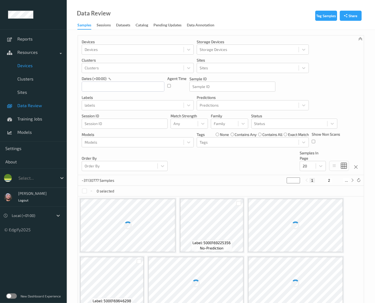
click at [38, 68] on link "Devices" at bounding box center [33, 65] width 67 height 13
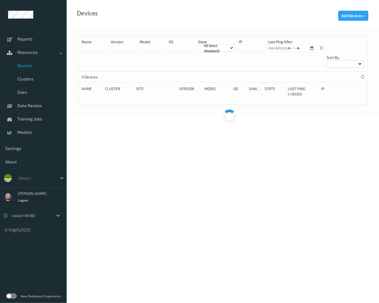
click at [95, 50] on input at bounding box center [95, 48] width 26 height 7
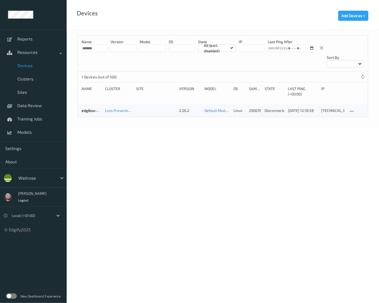
click at [144, 115] on body "Reports Resources Devices Clusters Sites Data Review Training Jobs Models Setti…" at bounding box center [189, 151] width 379 height 303
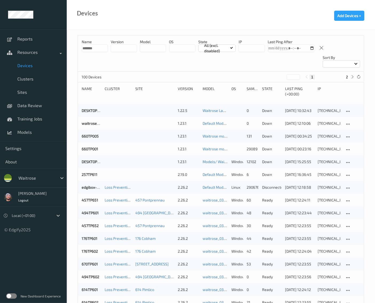
click at [97, 51] on input "*******" at bounding box center [95, 48] width 26 height 7
click at [98, 49] on input "*******" at bounding box center [95, 48] width 26 height 7
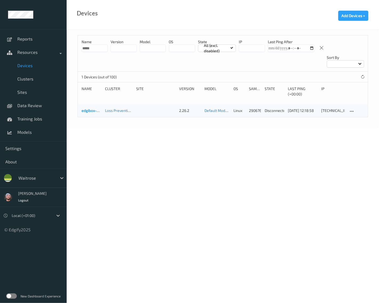
type input "*****"
click at [84, 108] on link "edgibox-waitrose" at bounding box center [97, 110] width 30 height 5
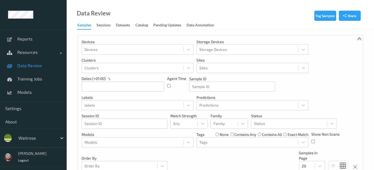
click at [26, 62] on link "Data Review" at bounding box center [33, 65] width 67 height 13
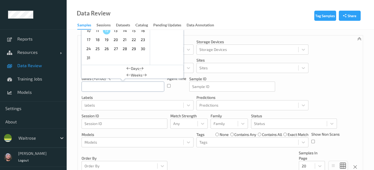
click at [96, 88] on input "text" at bounding box center [123, 87] width 83 height 10
click at [98, 30] on span "11" at bounding box center [97, 30] width 7 height 7
click at [89, 33] on span "10" at bounding box center [88, 30] width 7 height 7
type input "10/08/2025 00:00 -> 11/08/2025 23:59"
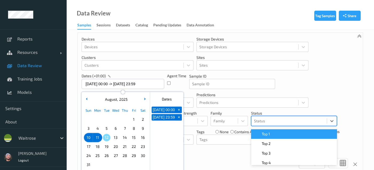
click at [268, 125] on div "Status" at bounding box center [294, 121] width 86 height 10
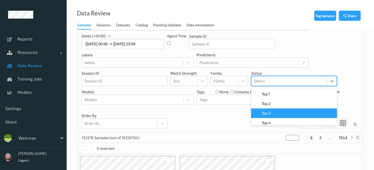
scroll to position [51, 0]
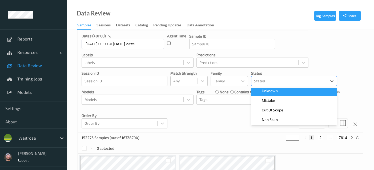
click at [272, 94] on div "Unknown" at bounding box center [294, 91] width 86 height 10
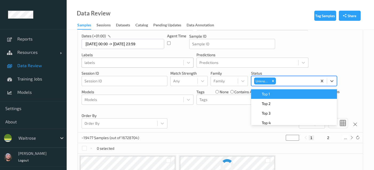
click at [124, 65] on div at bounding box center [133, 63] width 96 height 6
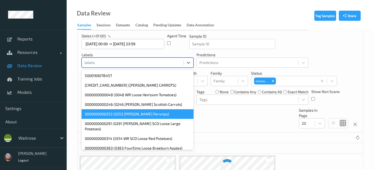
click at [33, 141] on div "waitrose" at bounding box center [36, 138] width 41 height 9
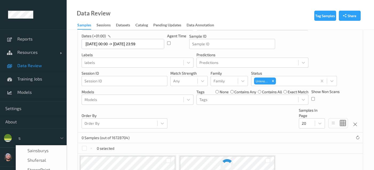
scroll to position [0, 0]
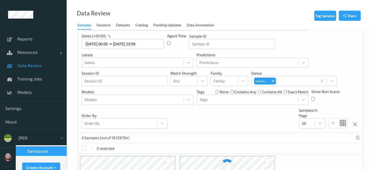
type input "sains"
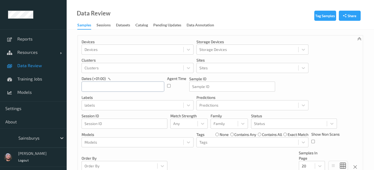
click at [134, 91] on input "text" at bounding box center [123, 87] width 83 height 10
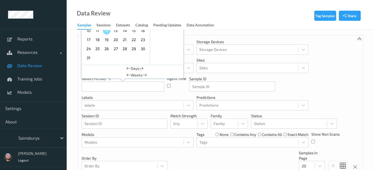
click at [105, 32] on span "12" at bounding box center [106, 30] width 7 height 7
click at [88, 31] on span "10" at bounding box center [88, 30] width 7 height 7
type input "[DATE] 00:00 -> [DATE] 23:59"
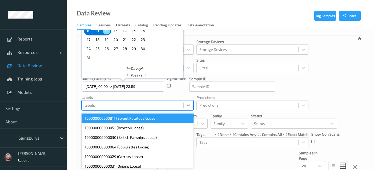
click at [145, 105] on div at bounding box center [133, 105] width 96 height 6
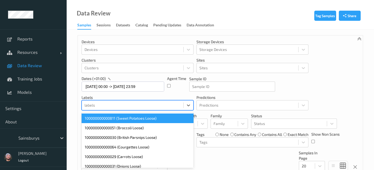
scroll to position [24, 0]
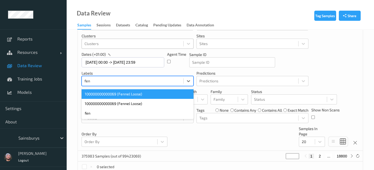
type input "[PERSON_NAME]"
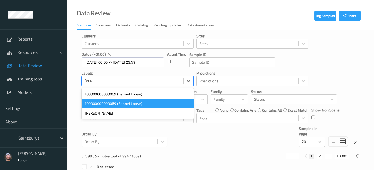
click at [115, 106] on div "100000000000069 (Fennel Loose)" at bounding box center [138, 104] width 112 height 10
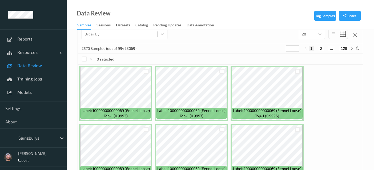
scroll to position [75, 0]
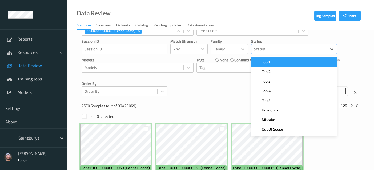
click at [281, 52] on div at bounding box center [289, 49] width 70 height 6
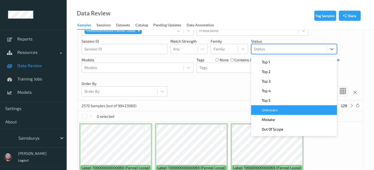
click at [280, 111] on div "Unknown" at bounding box center [295, 110] width 80 height 5
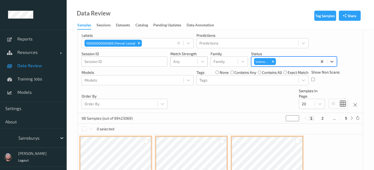
scroll to position [62, 0]
click at [154, 81] on div at bounding box center [133, 80] width 96 height 6
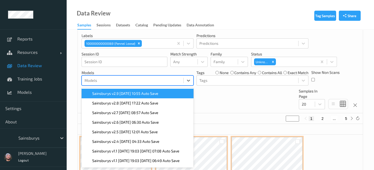
click at [158, 90] on div "Sainsburys v2.9 [DATE] 10:55 Auto Save" at bounding box center [138, 94] width 112 height 10
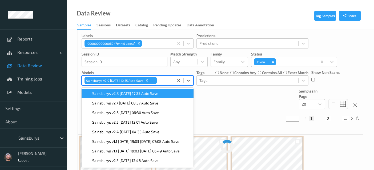
click at [272, 99] on div "Devices Devices Storage Devices Storage Devices Clusters Clusters Sites Sites d…" at bounding box center [220, 44] width 285 height 140
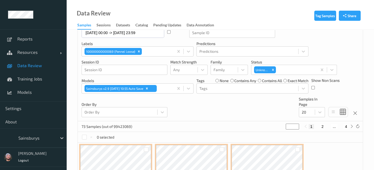
scroll to position [56, 0]
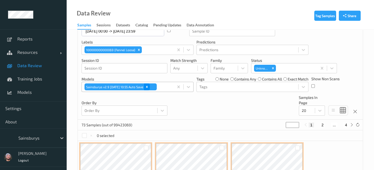
click at [149, 88] on icon "Remove Sainsburys v2.9 2025-08-04 10:55 Auto Save" at bounding box center [147, 87] width 4 height 4
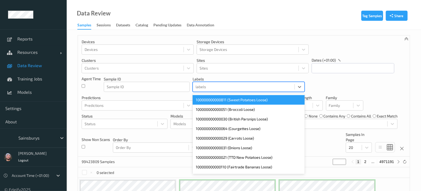
click at [230, 83] on div "labels" at bounding box center [244, 87] width 102 height 9
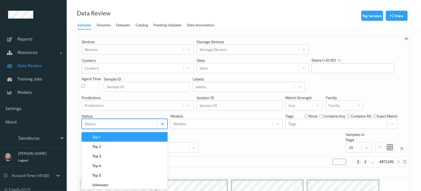
click at [148, 128] on div "Status" at bounding box center [125, 124] width 86 height 10
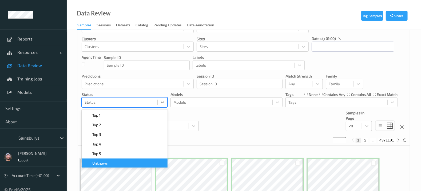
click at [135, 163] on div "Unknown" at bounding box center [125, 163] width 80 height 5
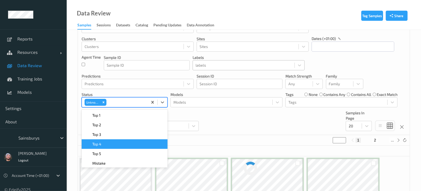
click at [241, 66] on div at bounding box center [244, 65] width 96 height 6
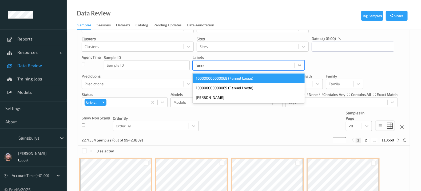
type input "fennel"
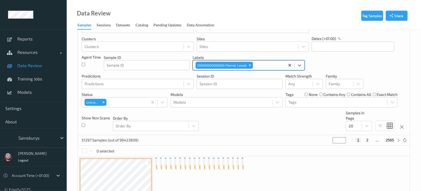
scroll to position [0, 0]
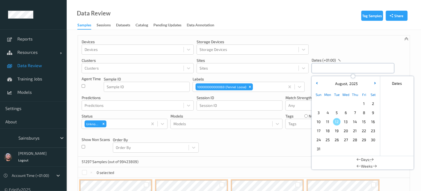
click at [324, 69] on input "text" at bounding box center [353, 68] width 83 height 10
click at [242, 124] on div at bounding box center [221, 124] width 96 height 6
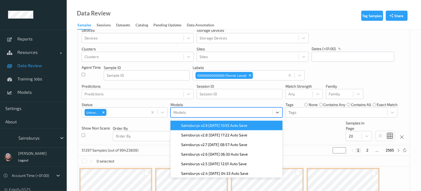
scroll to position [22, 0]
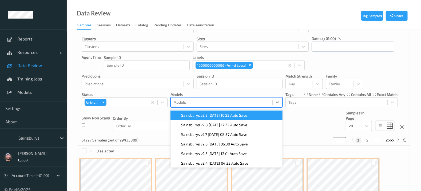
click at [223, 112] on div "Sainsburys v2.9 2025-08-04 10:55 Auto Save" at bounding box center [227, 116] width 112 height 10
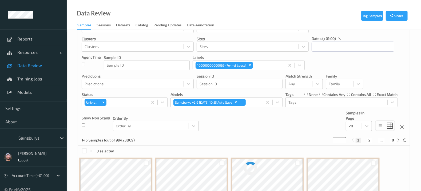
click at [322, 133] on div "Devices Devices Storage Devices Storage Devices Clusters Clusters Sites Sites d…" at bounding box center [244, 74] width 332 height 121
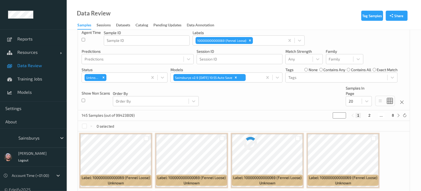
scroll to position [47, 0]
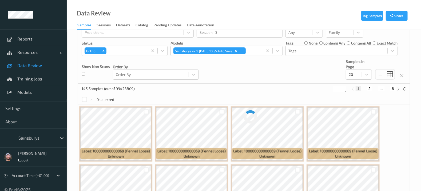
scroll to position [73, 0]
click at [419, 172] on div "Tag Samples Share Devices Devices Storage Devices Storage Devices Clusters Clus…" at bounding box center [244, 187] width 354 height 461
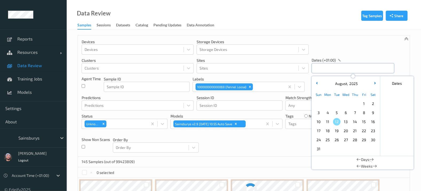
click at [338, 65] on input "text" at bounding box center [353, 68] width 83 height 10
click at [335, 122] on span "12" at bounding box center [336, 121] width 7 height 7
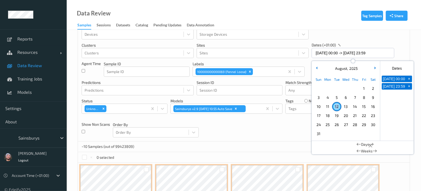
scroll to position [25, 0]
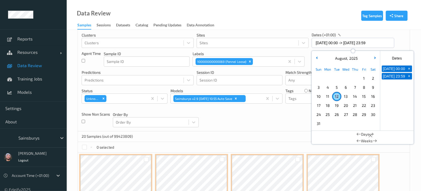
click at [340, 95] on span "12" at bounding box center [336, 96] width 7 height 7
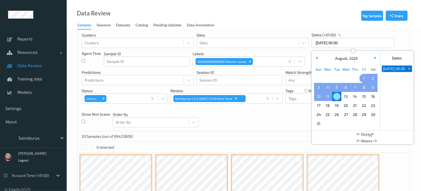
click at [365, 78] on span "1" at bounding box center [363, 78] width 7 height 7
type input "01/08/2025 00:00 -> 12/08/2025 23:59"
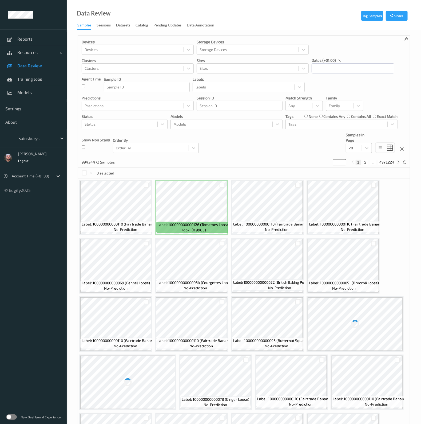
click at [31, 133] on div "Sainsburys" at bounding box center [41, 138] width 51 height 10
type input "waitr"
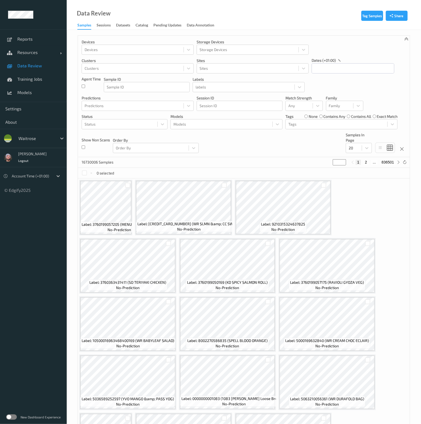
click at [12, 417] on label at bounding box center [11, 416] width 11 height 5
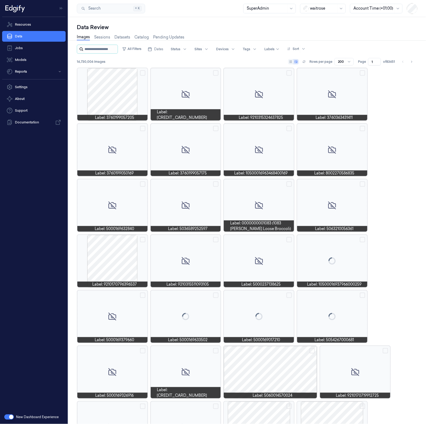
click at [100, 48] on input "string" at bounding box center [101, 49] width 32 height 9
type input "********"
click at [39, 26] on link "Resources" at bounding box center [34, 24] width 64 height 11
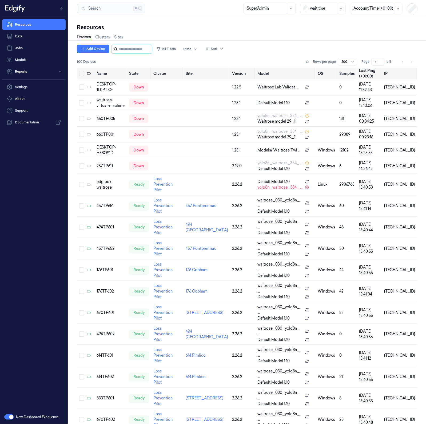
click at [115, 49] on icon at bounding box center [116, 49] width 4 height 4
click at [120, 49] on input "string" at bounding box center [135, 49] width 32 height 9
paste input "********"
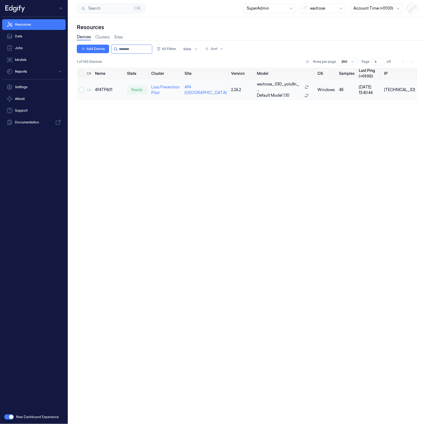
type input "********"
click at [105, 82] on td "494TP601" at bounding box center [109, 89] width 32 height 21
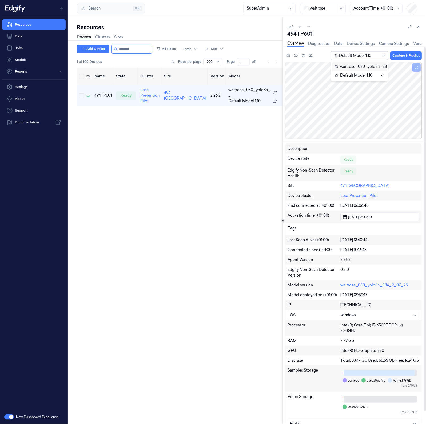
click at [355, 53] on div at bounding box center [359, 56] width 40 height 6
click at [367, 66] on div "waitrose_030_yolo8n_384_9_07_25" at bounding box center [372, 67] width 74 height 6
click at [407, 56] on button "Capture & Predict" at bounding box center [405, 55] width 31 height 9
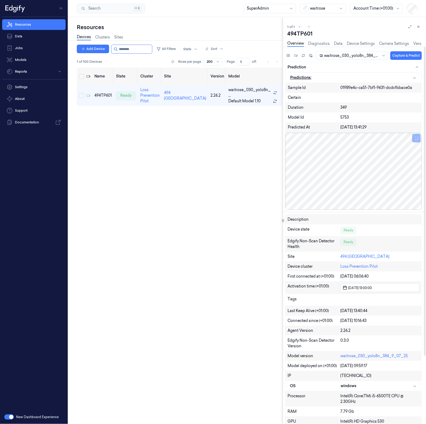
click at [406, 75] on div "button" at bounding box center [379, 78] width 76 height 6
click at [407, 55] on button "Capture & Predict" at bounding box center [405, 55] width 31 height 9
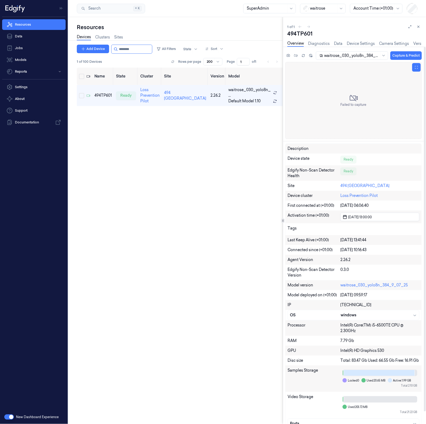
click at [362, 69] on div "Failed to capture" at bounding box center [353, 100] width 137 height 77
click at [107, 93] on div "494TP601" at bounding box center [102, 96] width 17 height 6
click at [326, 55] on div at bounding box center [351, 56] width 55 height 6
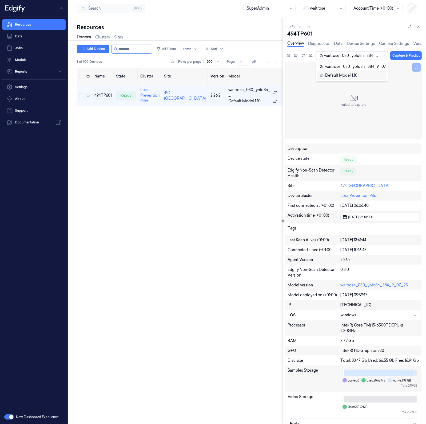
click at [340, 74] on div "Default Model 1.10" at bounding box center [338, 76] width 38 height 6
click at [128, 53] on input "string" at bounding box center [135, 49] width 32 height 9
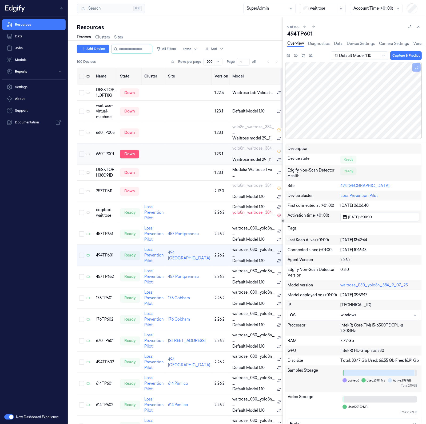
scroll to position [3, 0]
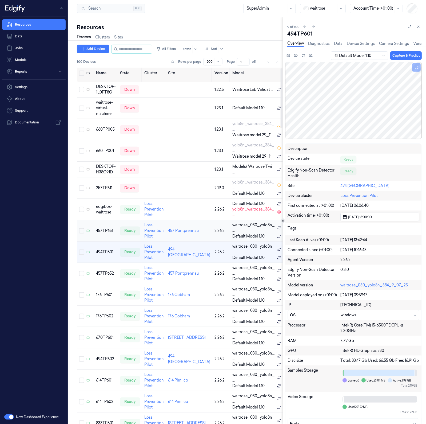
click at [112, 232] on td "457TP651" at bounding box center [106, 230] width 24 height 21
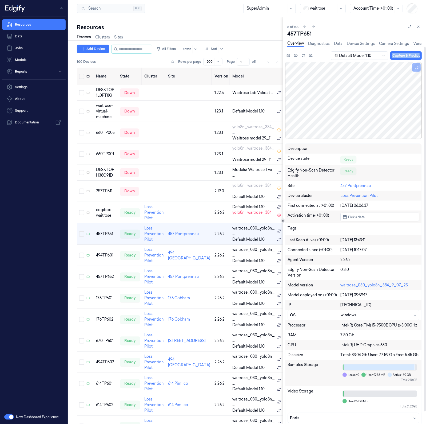
drag, startPoint x: 369, startPoint y: 64, endPoint x: 359, endPoint y: 57, distance: 12.5
click at [359, 57] on div "Default Model 1.10 Capture & Predict" at bounding box center [353, 95] width 137 height 88
click at [359, 57] on div at bounding box center [359, 56] width 40 height 6
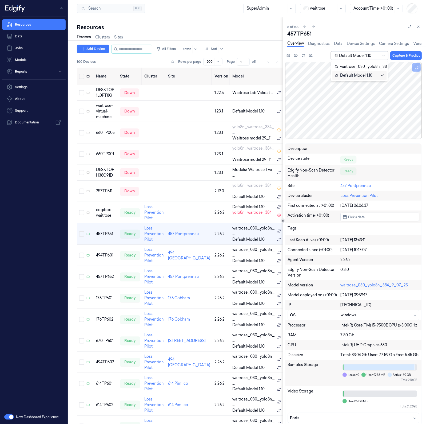
click at [357, 76] on div "Default Model 1.10" at bounding box center [354, 76] width 38 height 6
click at [357, 51] on div "Default Model 1.10 Capture & Predict" at bounding box center [376, 55] width 92 height 9
click at [353, 54] on div at bounding box center [359, 56] width 40 height 6
click at [350, 65] on div "waitrose_030_yolo8n_384_9_07_25" at bounding box center [372, 67] width 74 height 6
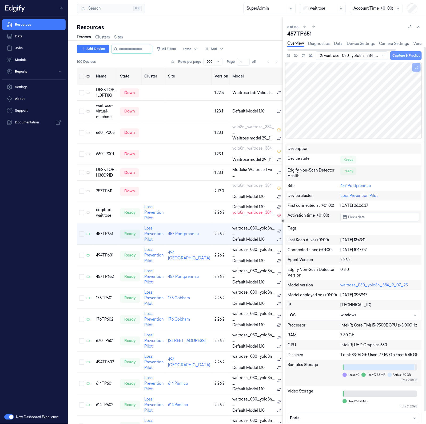
click at [406, 56] on button "Capture & Predict" at bounding box center [405, 55] width 31 height 9
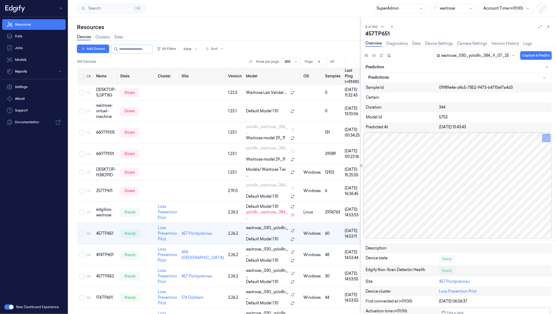
scroll to position [37, 0]
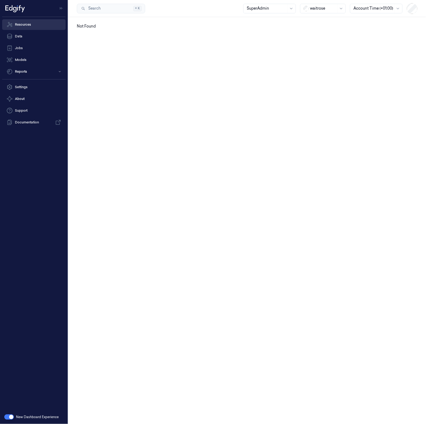
click at [30, 27] on link "Resources" at bounding box center [34, 24] width 64 height 11
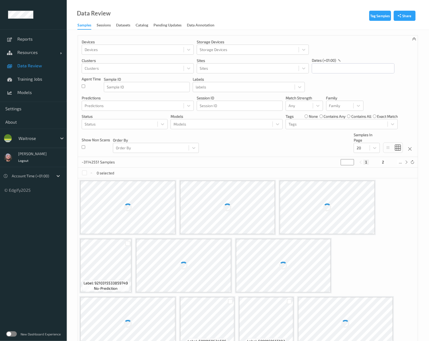
click at [25, 139] on div at bounding box center [36, 138] width 36 height 6
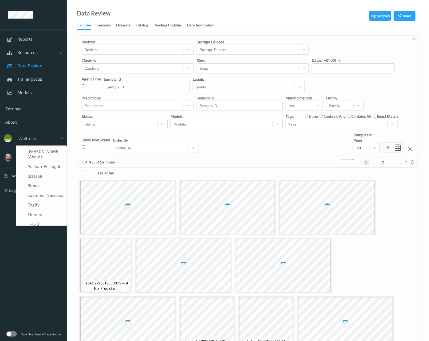
scroll to position [102, 0]
type input "h-"
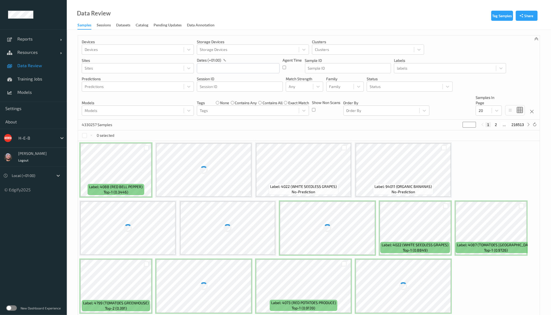
click at [9, 311] on div "New Dashboard Experience" at bounding box center [33, 309] width 67 height 14
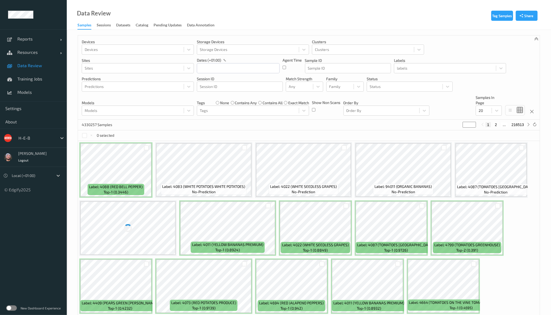
click at [9, 310] on label at bounding box center [11, 308] width 11 height 5
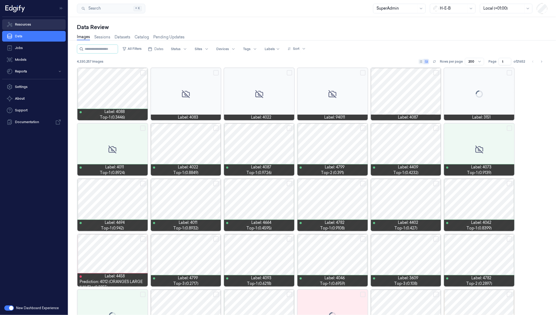
click at [27, 27] on link "Resources" at bounding box center [34, 24] width 64 height 11
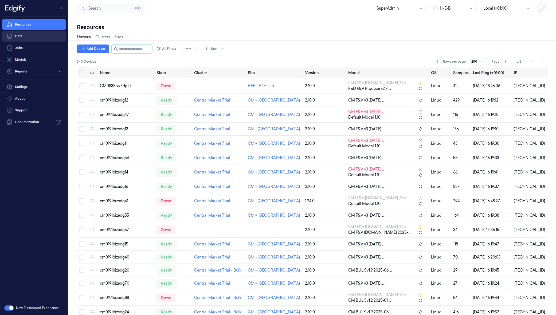
click at [28, 35] on link "Data" at bounding box center [34, 36] width 64 height 11
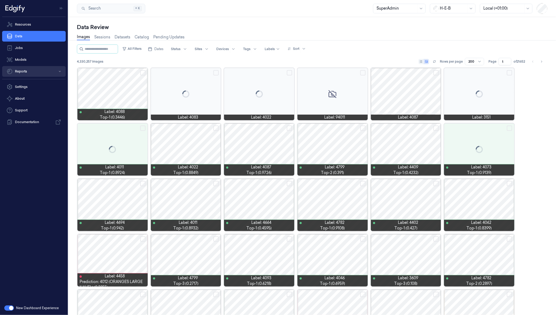
click at [35, 70] on button "Reports" at bounding box center [34, 71] width 64 height 11
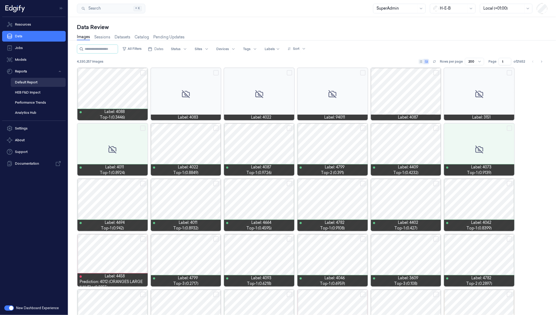
click at [38, 83] on link "Default Report" at bounding box center [38, 82] width 55 height 9
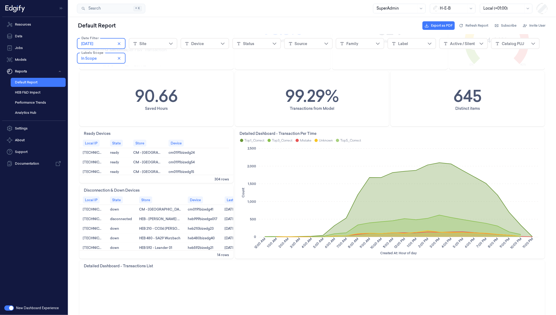
scroll to position [159, 0]
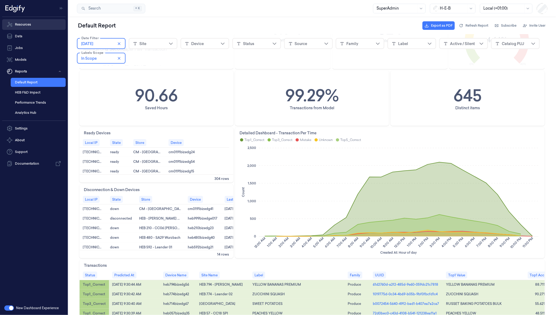
click at [31, 24] on link "Resources" at bounding box center [34, 24] width 64 height 11
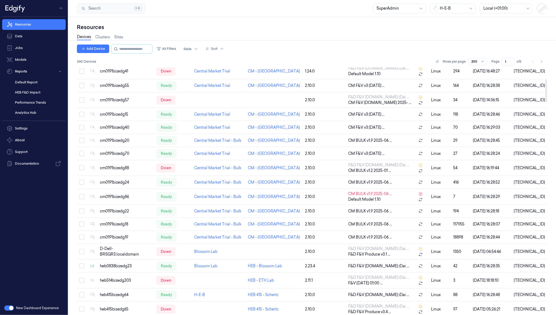
scroll to position [99, 0]
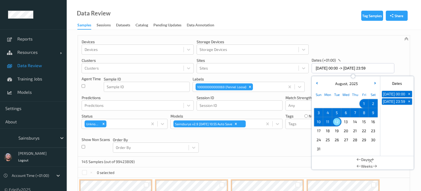
scroll to position [25, 0]
